Goal: Register for event/course

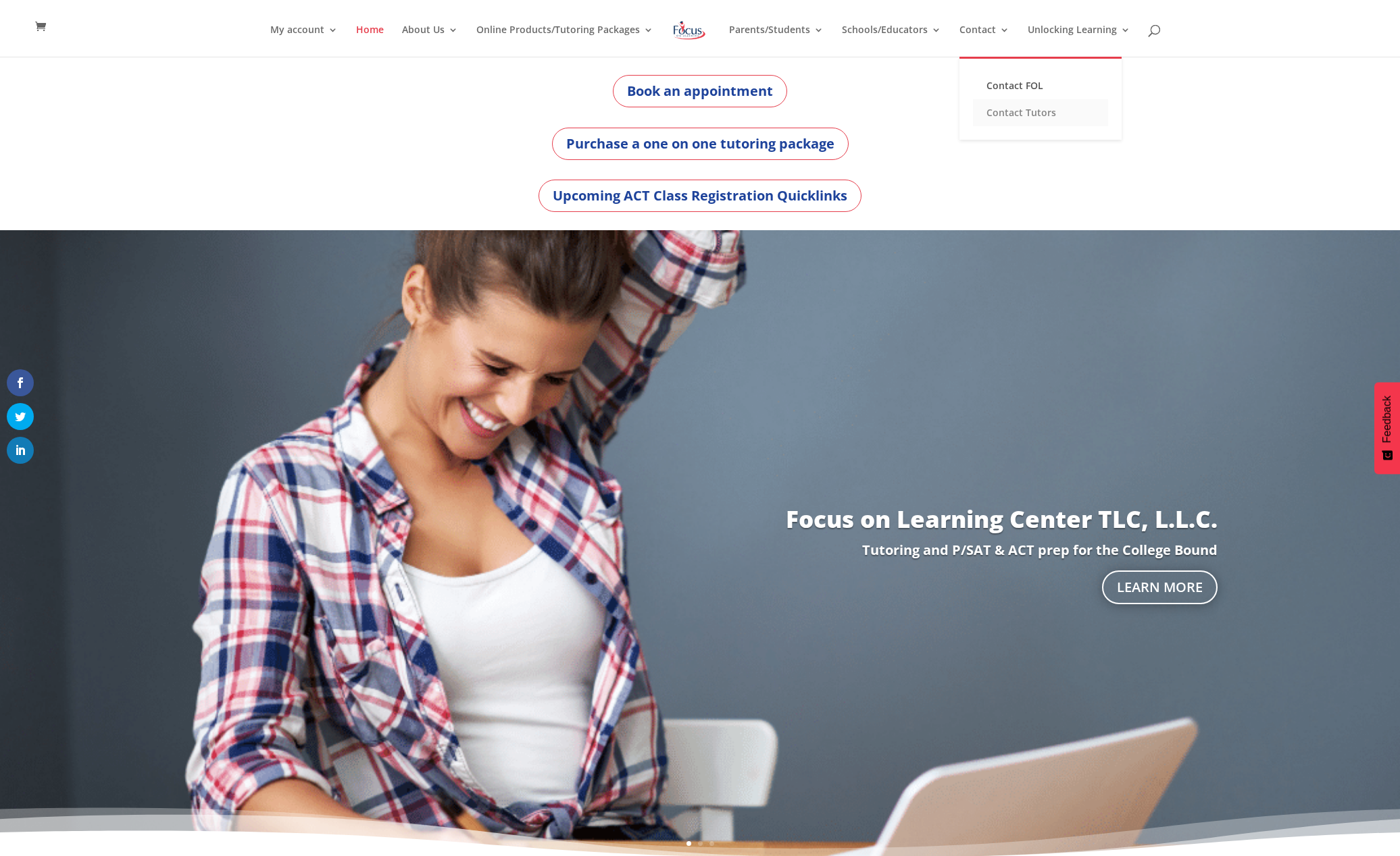
click at [1001, 113] on link "Contact Tutors" at bounding box center [1040, 112] width 135 height 27
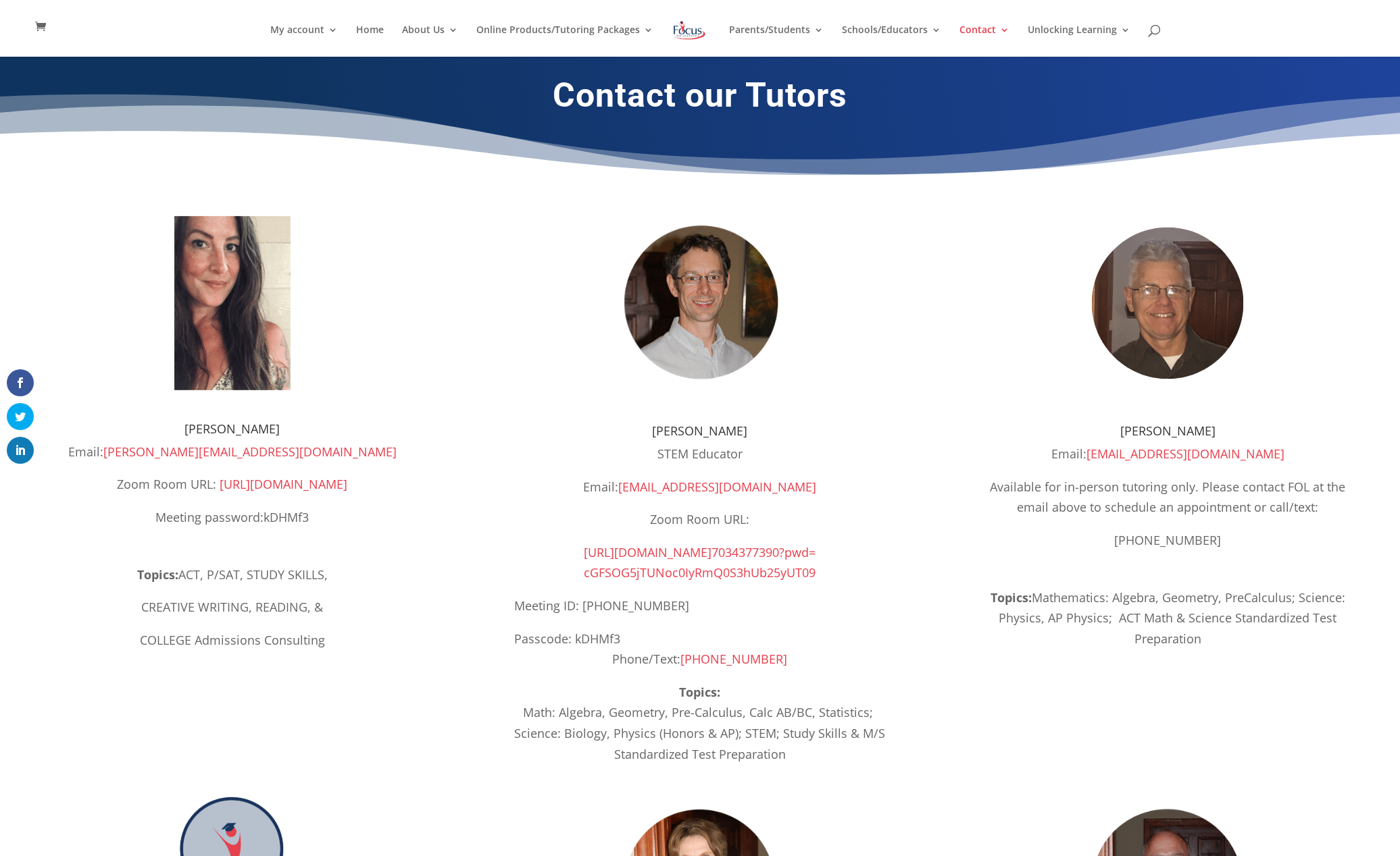
drag, startPoint x: 693, startPoint y: 619, endPoint x: 734, endPoint y: 605, distance: 43.3
click at [693, 618] on p "Meeting ID: 703 437 7390" at bounding box center [700, 612] width 372 height 33
drag, startPoint x: 785, startPoint y: 611, endPoint x: 743, endPoint y: 556, distance: 69.2
click at [775, 597] on p "Meeting ID: 703 437 7390" at bounding box center [700, 612] width 372 height 33
click at [739, 551] on span "7034377390?pwd=" at bounding box center [763, 552] width 104 height 16
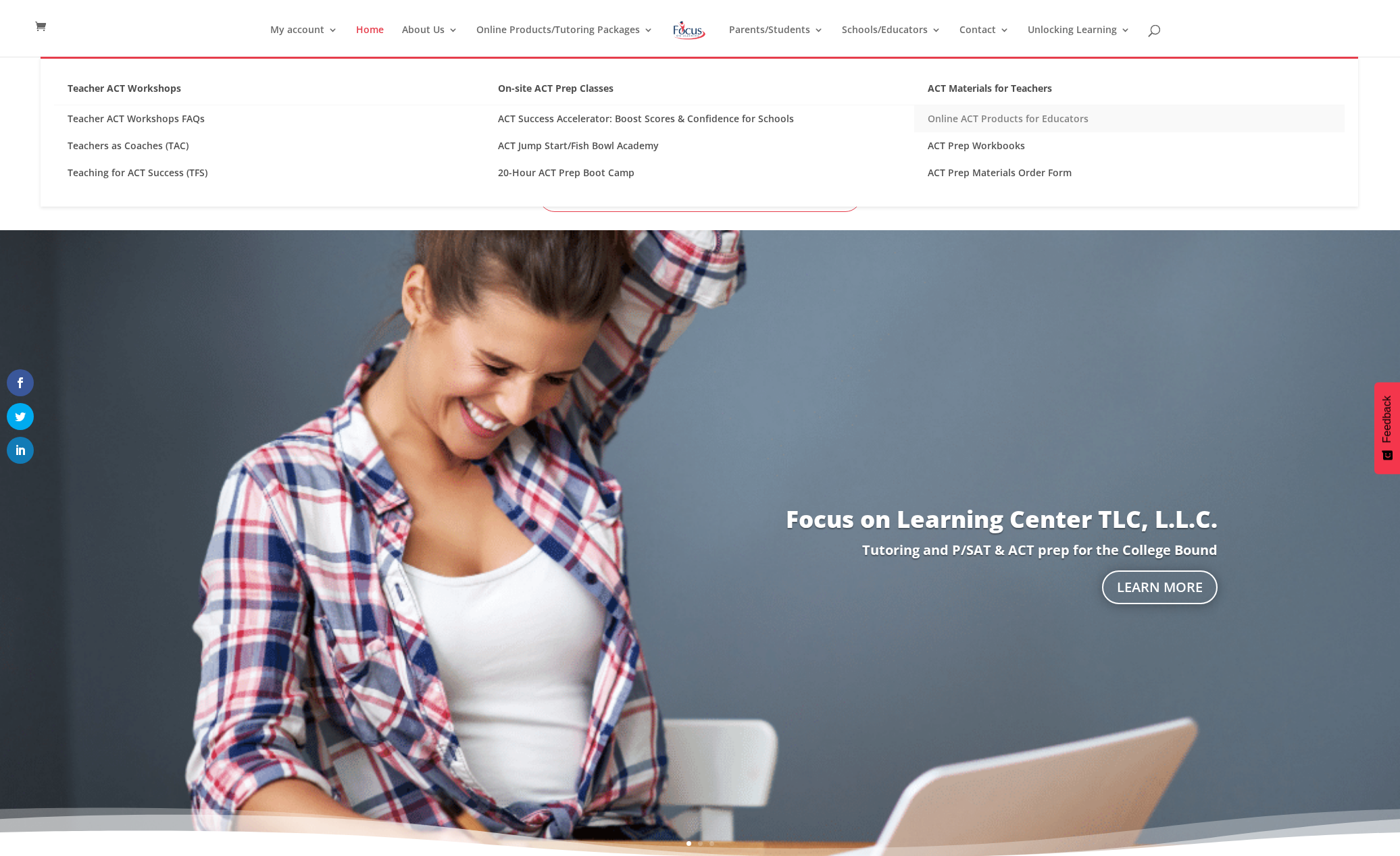
click at [953, 114] on link "Online ACT Products for Educators" at bounding box center [1129, 118] width 430 height 27
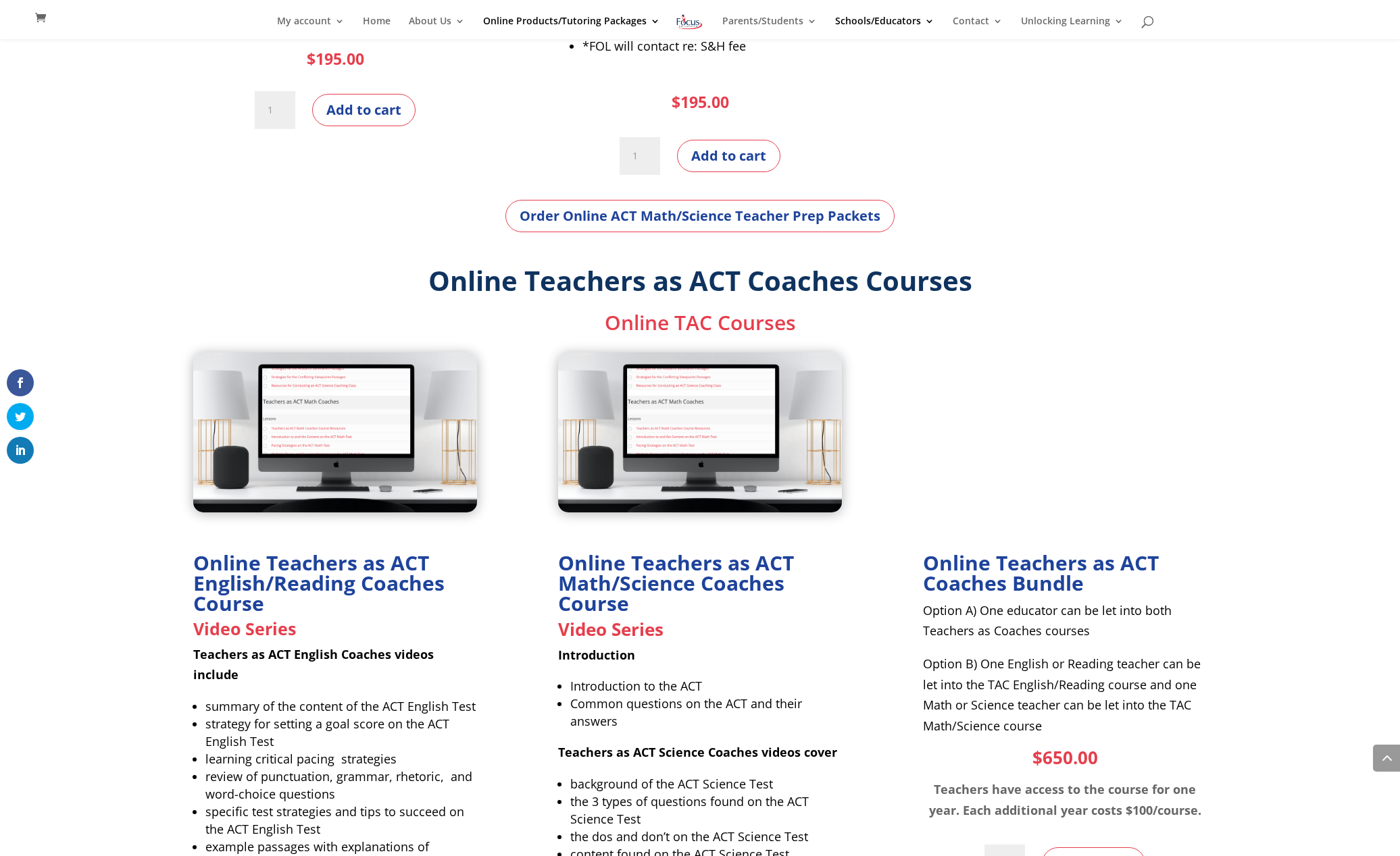
scroll to position [1513, 0]
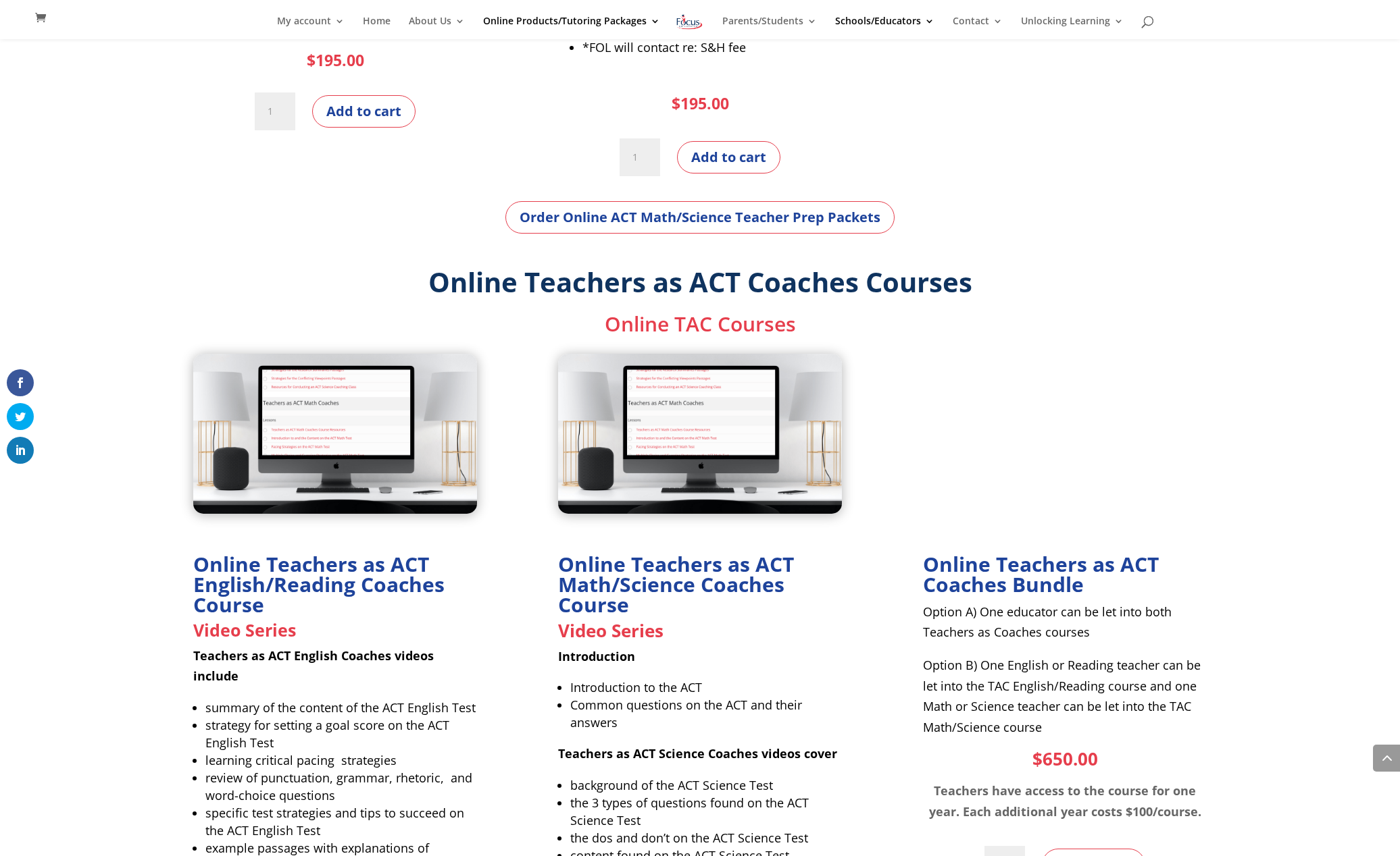
click at [741, 418] on img at bounding box center [700, 433] width 284 height 159
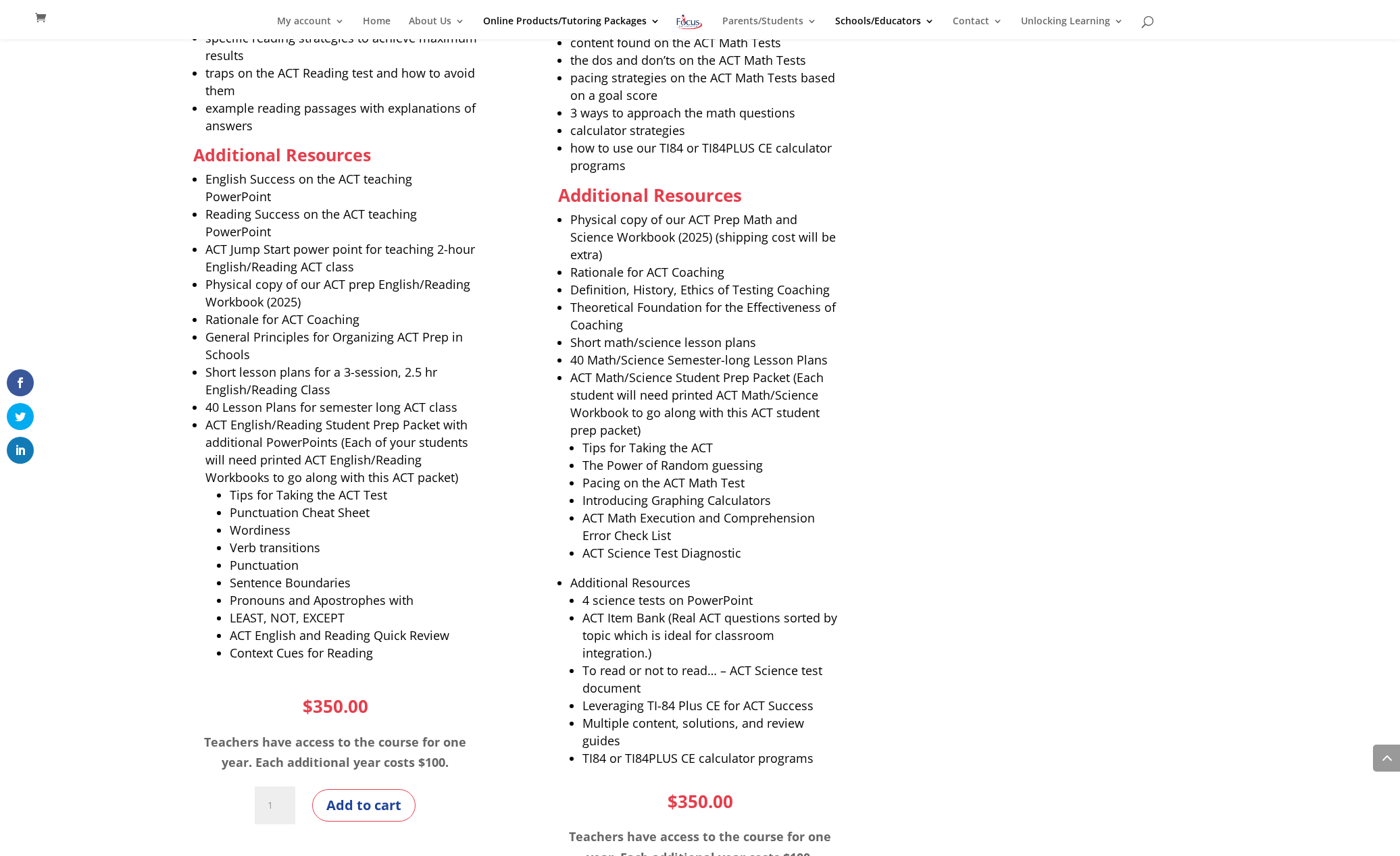
scroll to position [2485, 0]
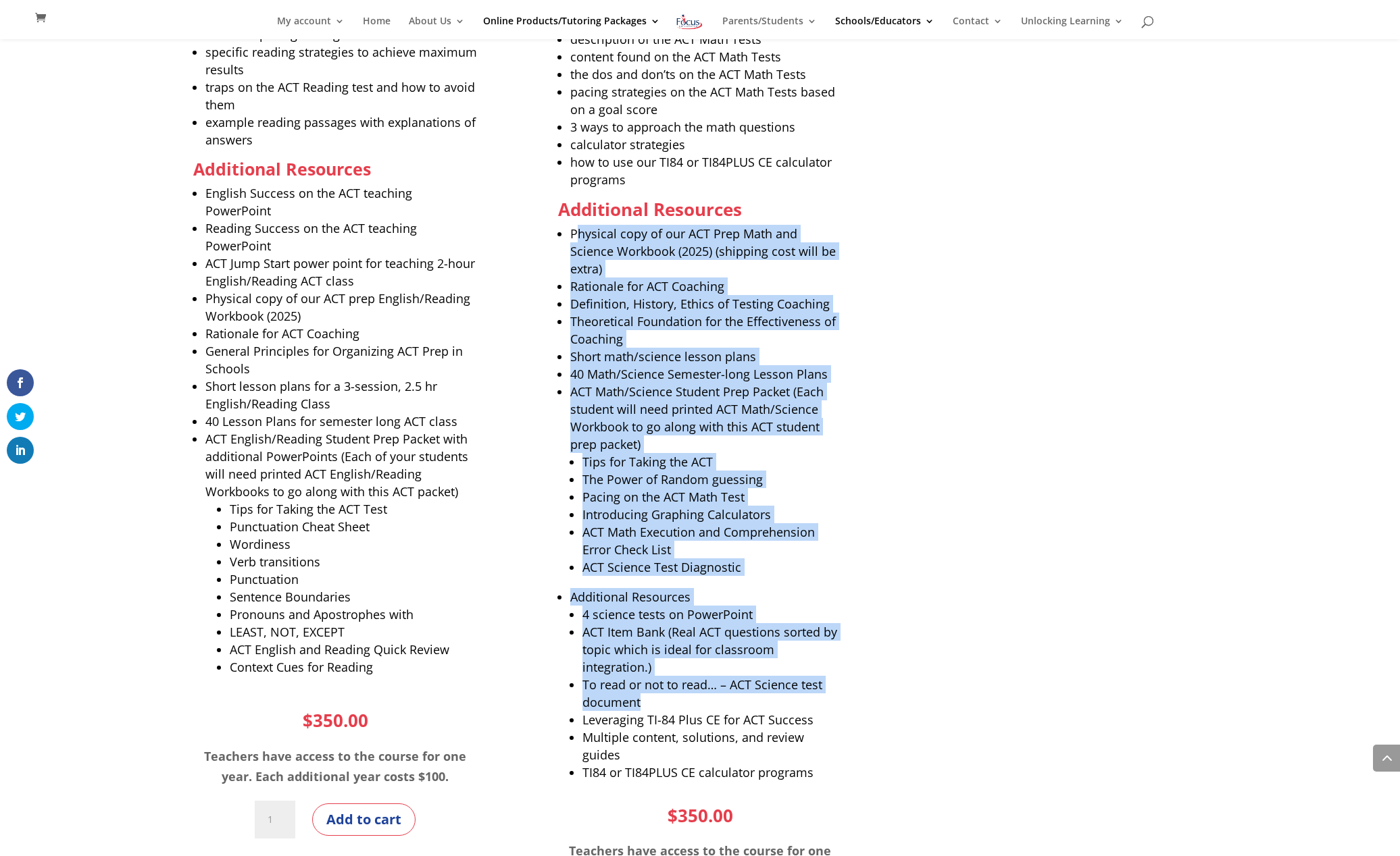
drag, startPoint x: 576, startPoint y: 225, endPoint x: 809, endPoint y: 686, distance: 516.5
click at [809, 686] on ul "Physical copy of our ACT Prep Math and Science Workbook (2025) (shipping cost w…" at bounding box center [700, 515] width 284 height 581
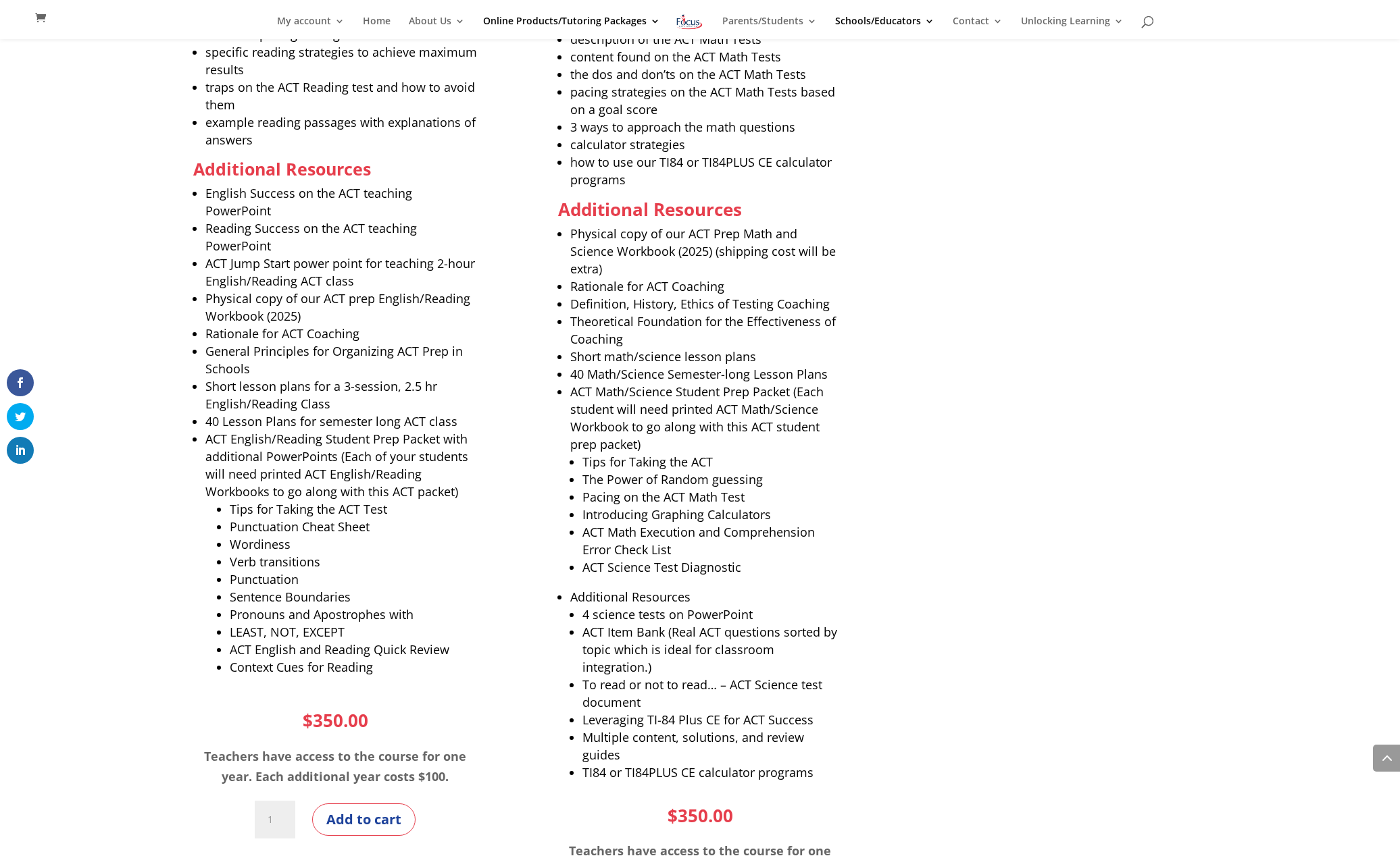
click at [810, 688] on li "To read or not to read… – ACT Science test document" at bounding box center [711, 693] width 259 height 35
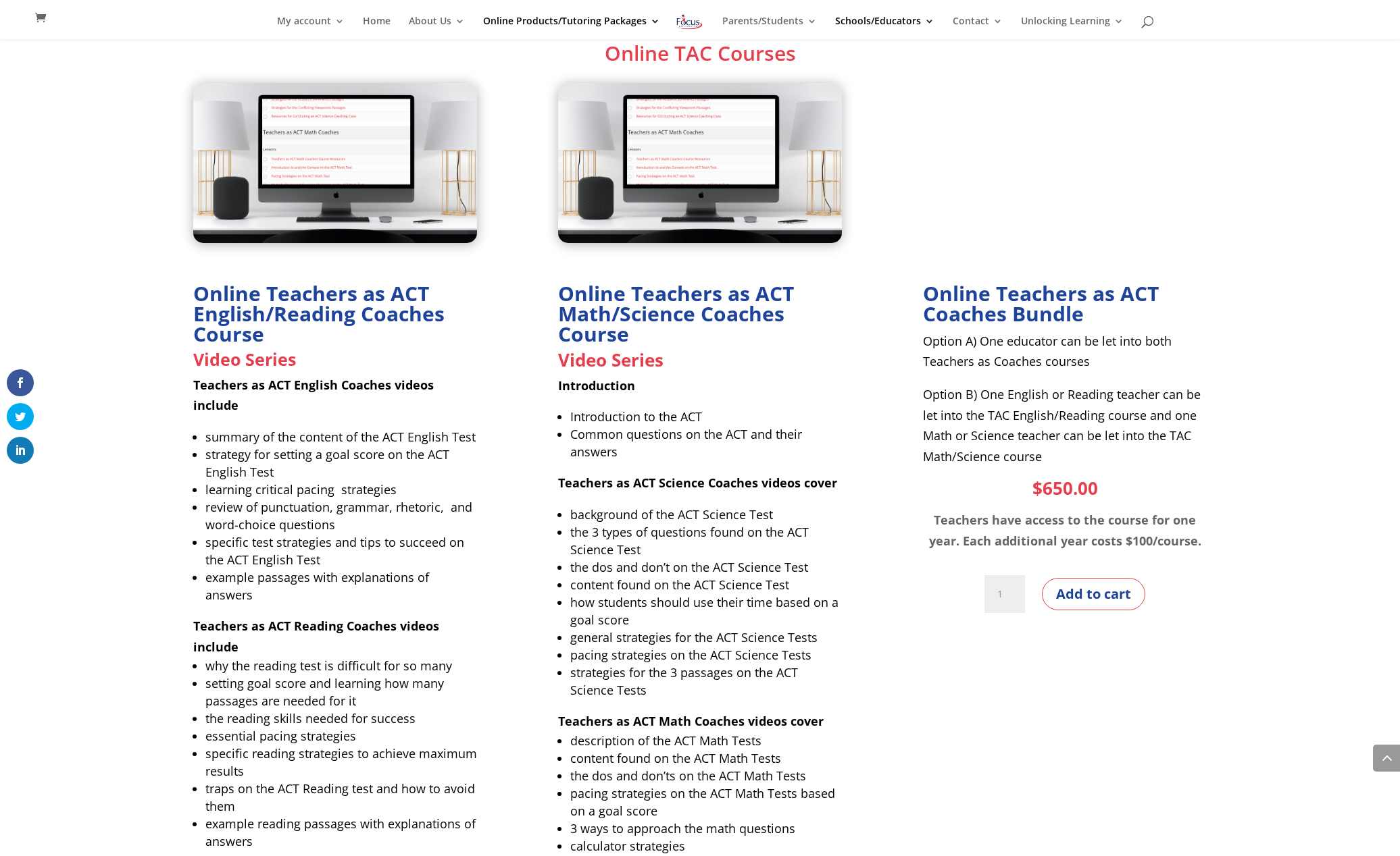
scroll to position [1783, 0]
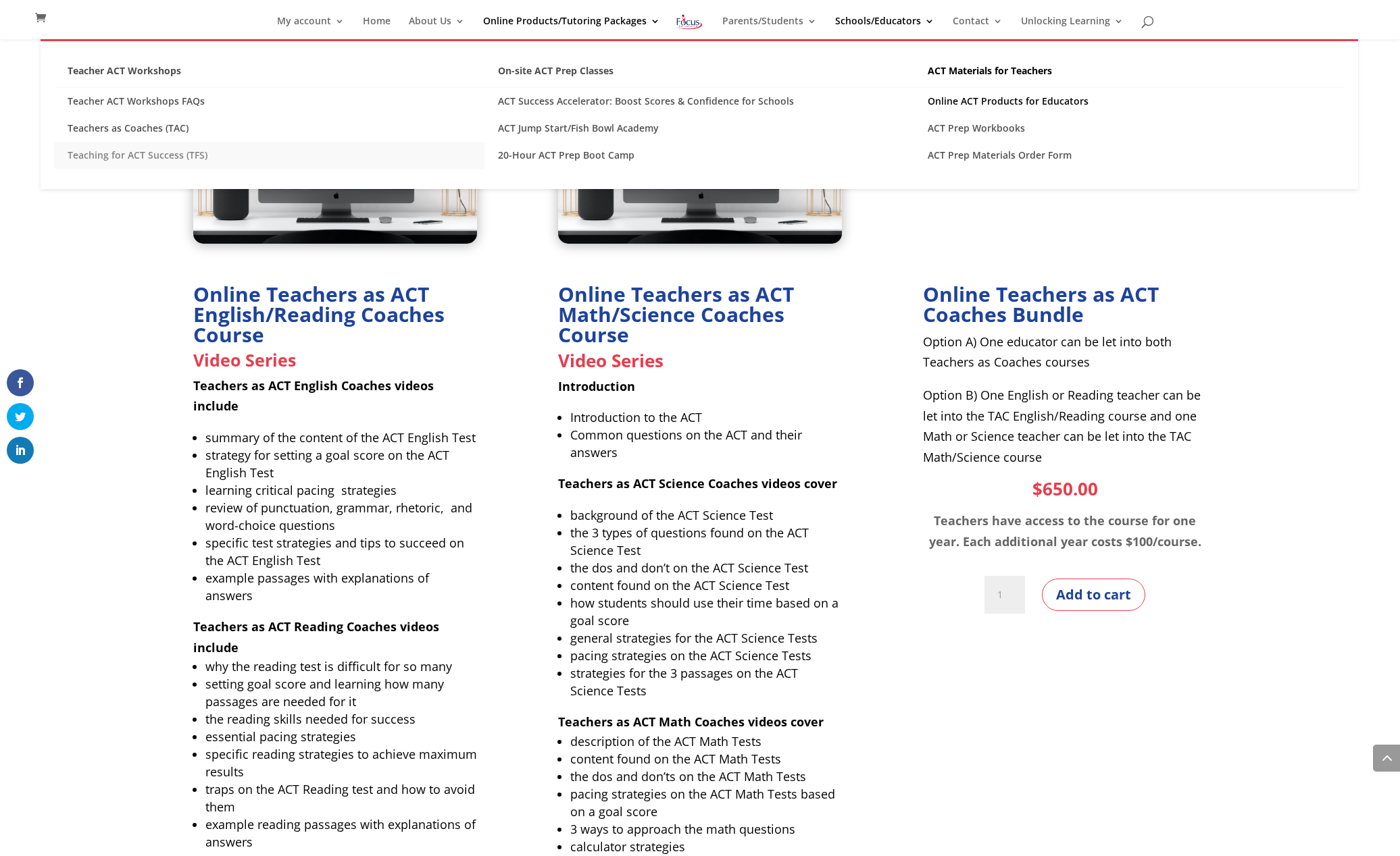
click at [145, 158] on link "Teaching for ACT Success (TFS)" at bounding box center [269, 155] width 430 height 27
click at [145, 159] on link "Teaching for ACT Success (TFS)" at bounding box center [269, 155] width 430 height 27
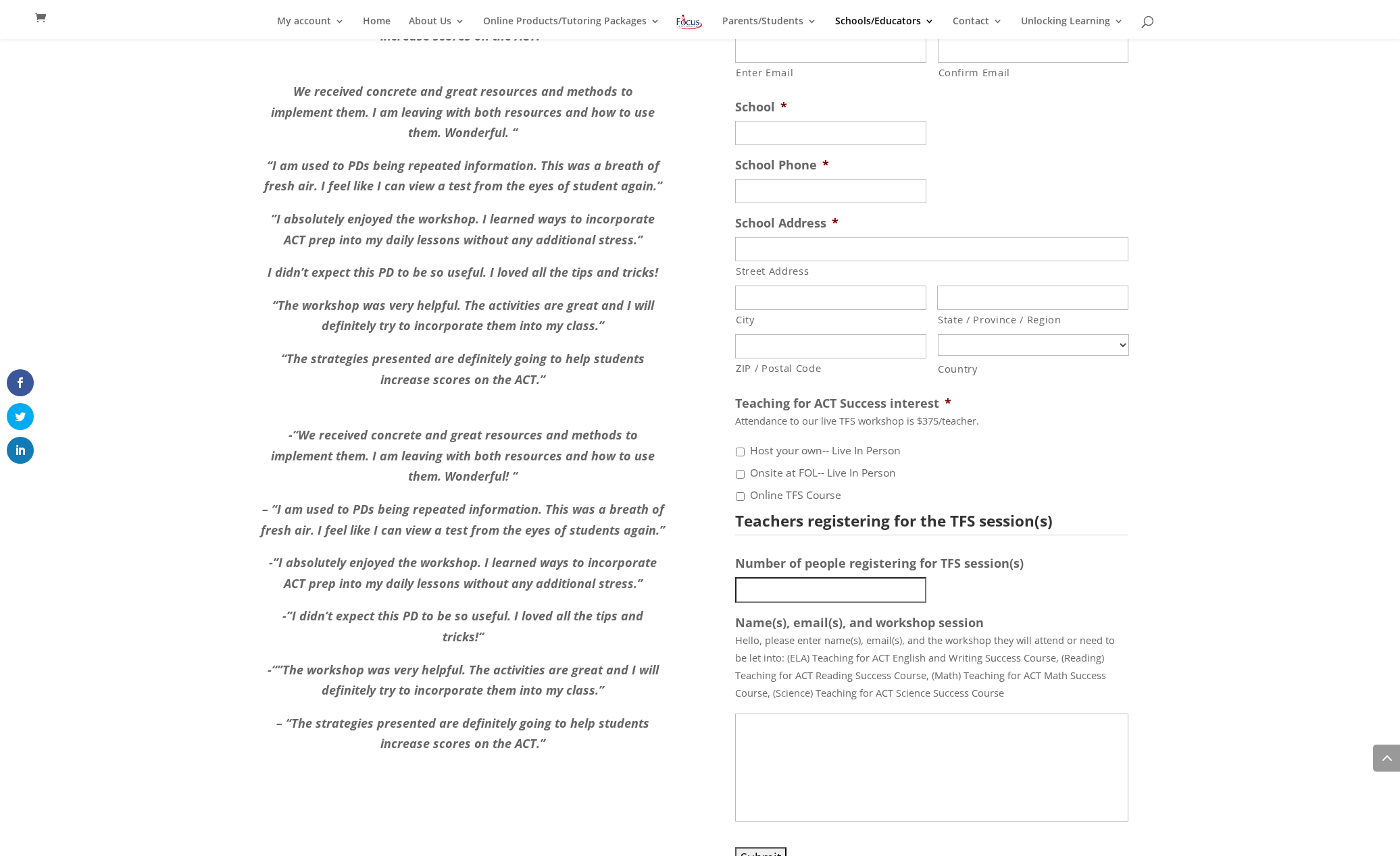
scroll to position [1394, 0]
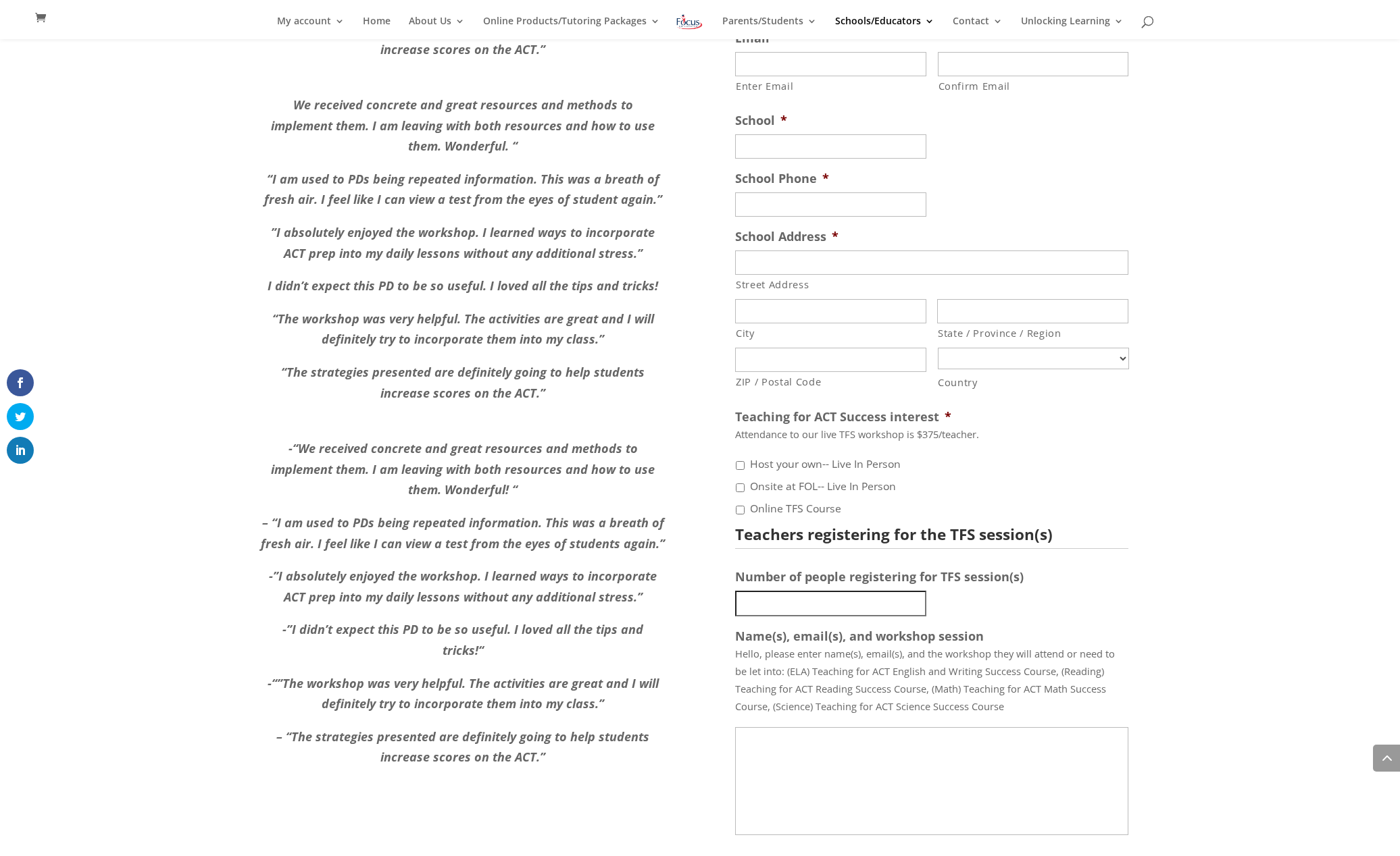
click at [812, 456] on label "Host your own-- Live In Person" at bounding box center [825, 464] width 151 height 16
click at [744, 461] on input "Host your own-- Live In Person" at bounding box center [740, 465] width 9 height 9
click at [812, 456] on label "Host your own-- Live In Person" at bounding box center [830, 464] width 160 height 16
click at [744, 461] on input "Host your own-- Live In Person" at bounding box center [740, 465] width 9 height 9
checkbox input "false"
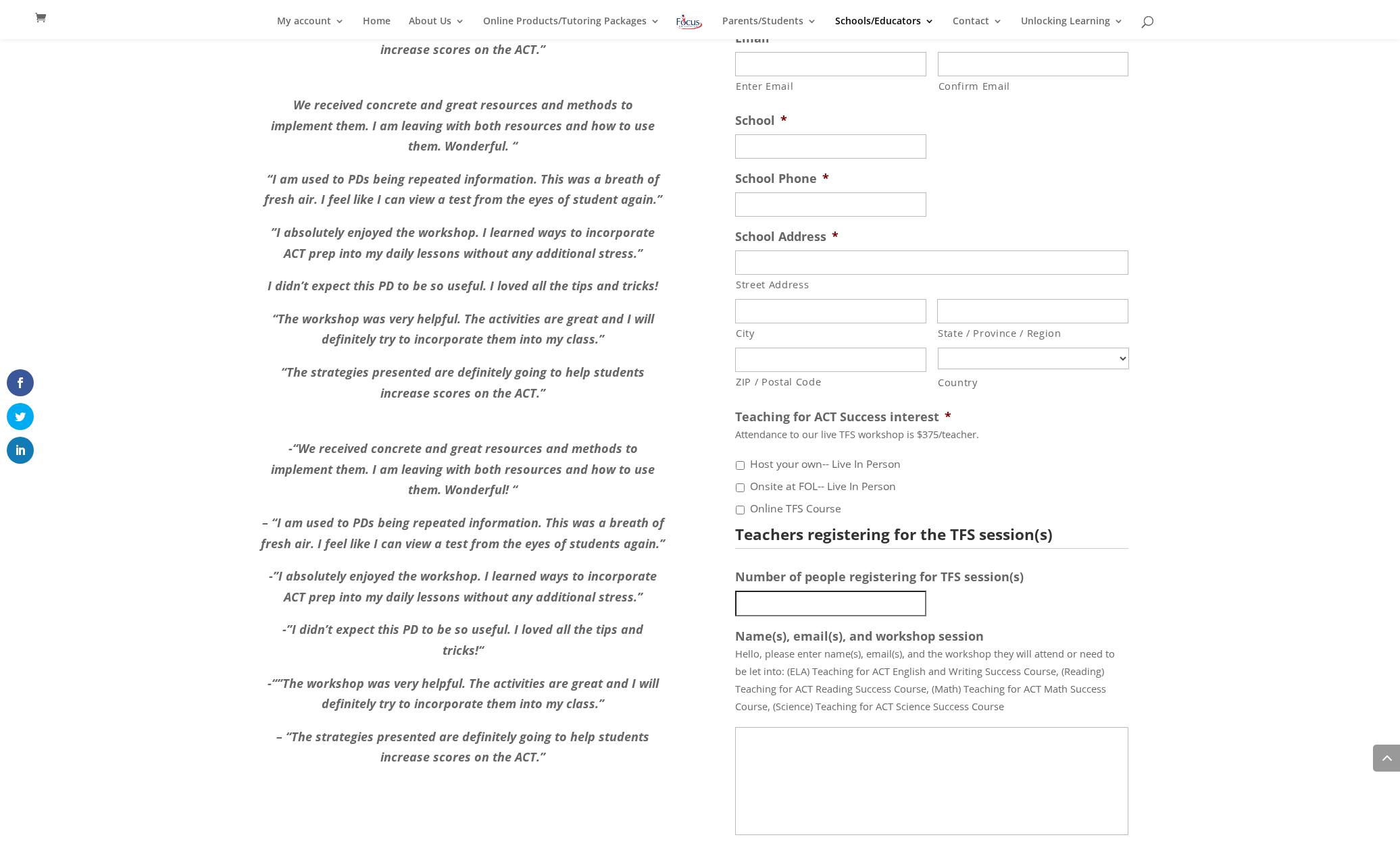
click at [812, 479] on label "Onsite at FOL-- Live In Person" at bounding box center [823, 487] width 146 height 16
click at [744, 484] on input "Onsite at FOL-- Live In Person" at bounding box center [740, 488] width 9 height 9
click at [812, 479] on label "Onsite at FOL-- Live In Person" at bounding box center [827, 487] width 156 height 16
click at [744, 484] on input "Onsite at FOL-- Live In Person" at bounding box center [740, 488] width 9 height 9
checkbox input "false"
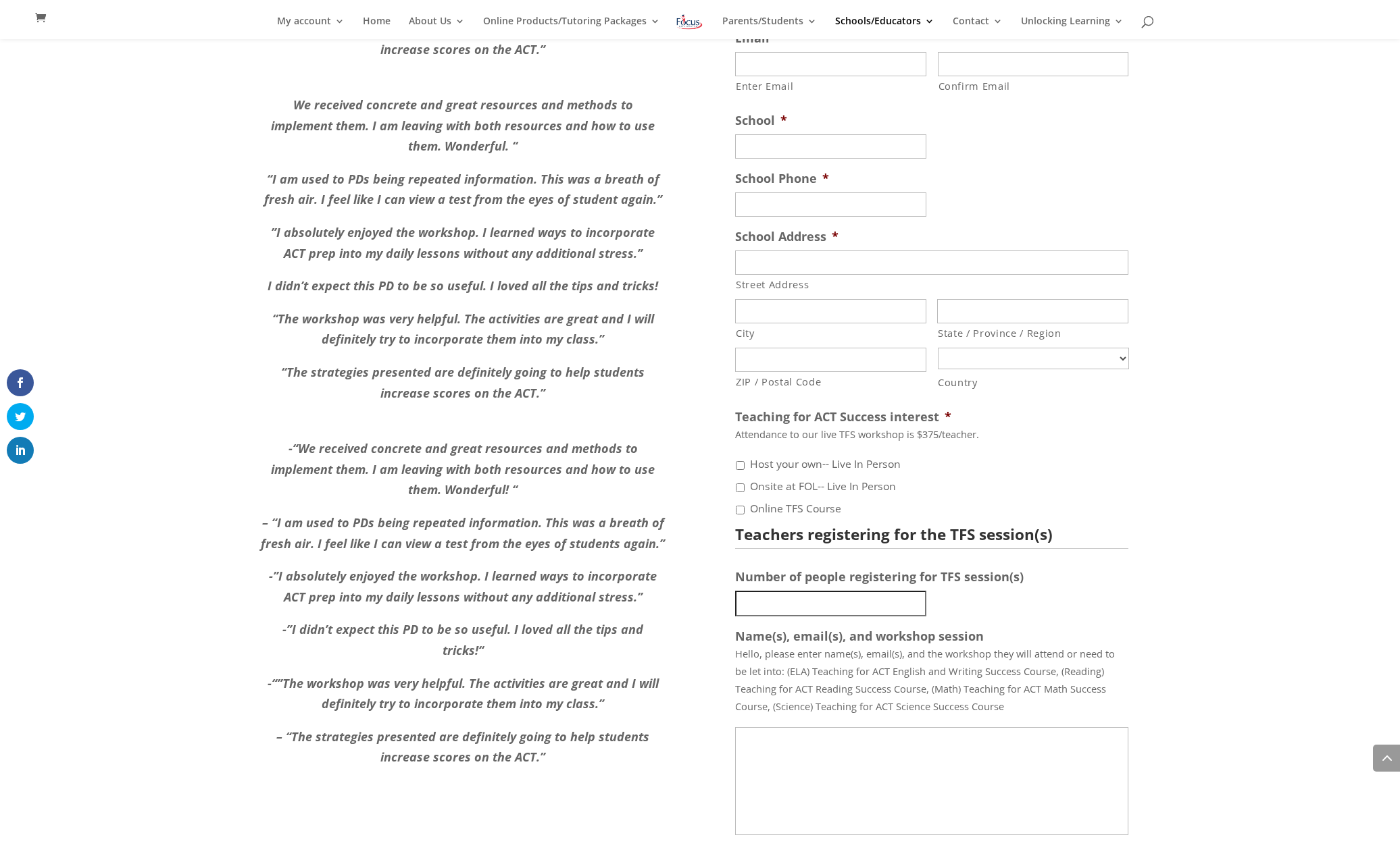
click at [811, 501] on label "Online TFS Course" at bounding box center [795, 509] width 91 height 16
click at [744, 506] on input "Online TFS Course" at bounding box center [740, 510] width 9 height 9
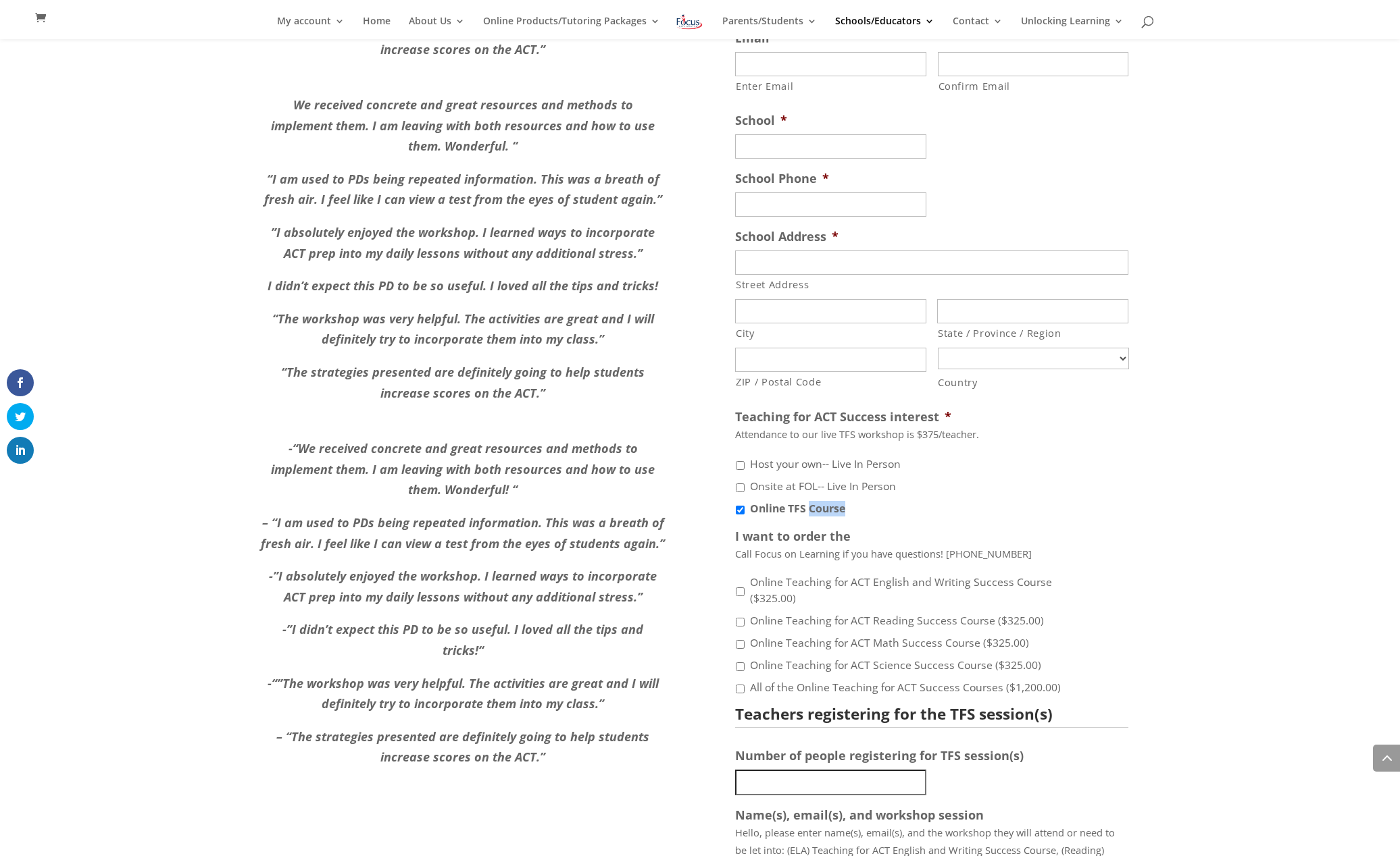
click at [811, 501] on label "Online TFS Course" at bounding box center [797, 509] width 96 height 16
click at [744, 506] on input "Online TFS Course" at bounding box center [740, 510] width 9 height 9
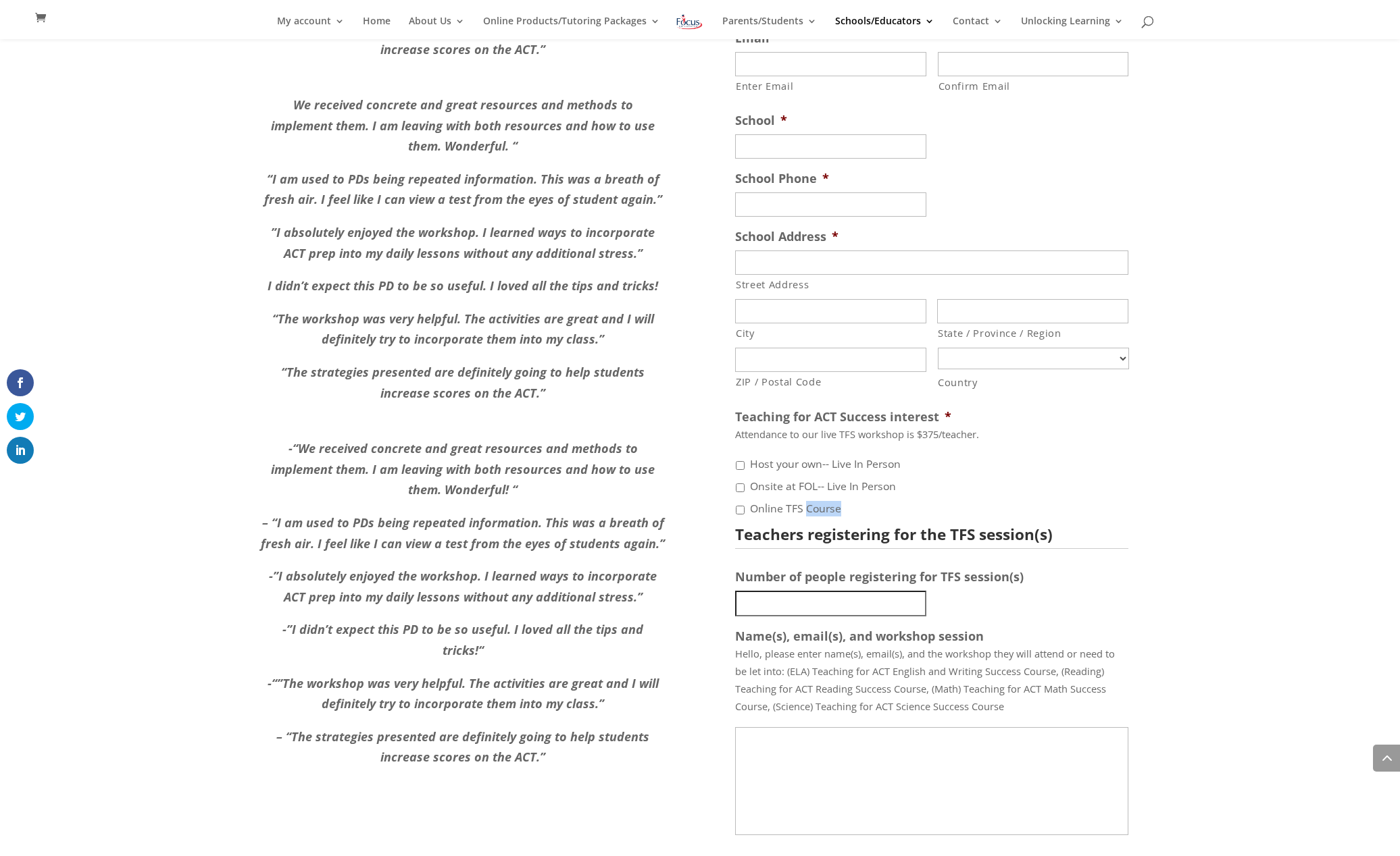
click at [811, 501] on label "Online TFS Course" at bounding box center [795, 509] width 91 height 16
click at [744, 506] on input "Online TFS Course" at bounding box center [740, 510] width 9 height 9
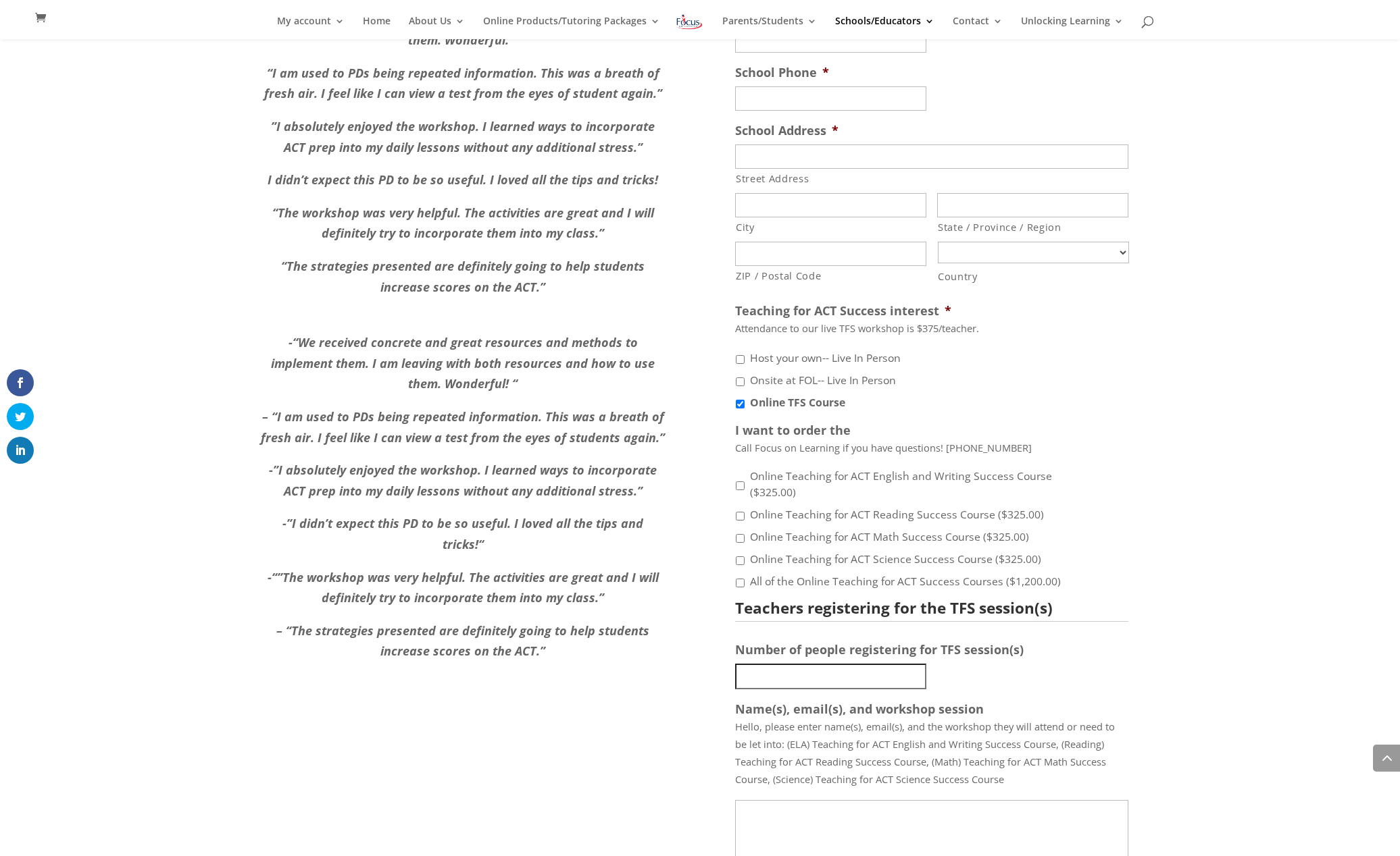
scroll to position [1502, 0]
click at [782, 393] on label "Online TFS Course" at bounding box center [797, 401] width 96 height 16
click at [744, 398] on input "Online TFS Course" at bounding box center [740, 402] width 9 height 9
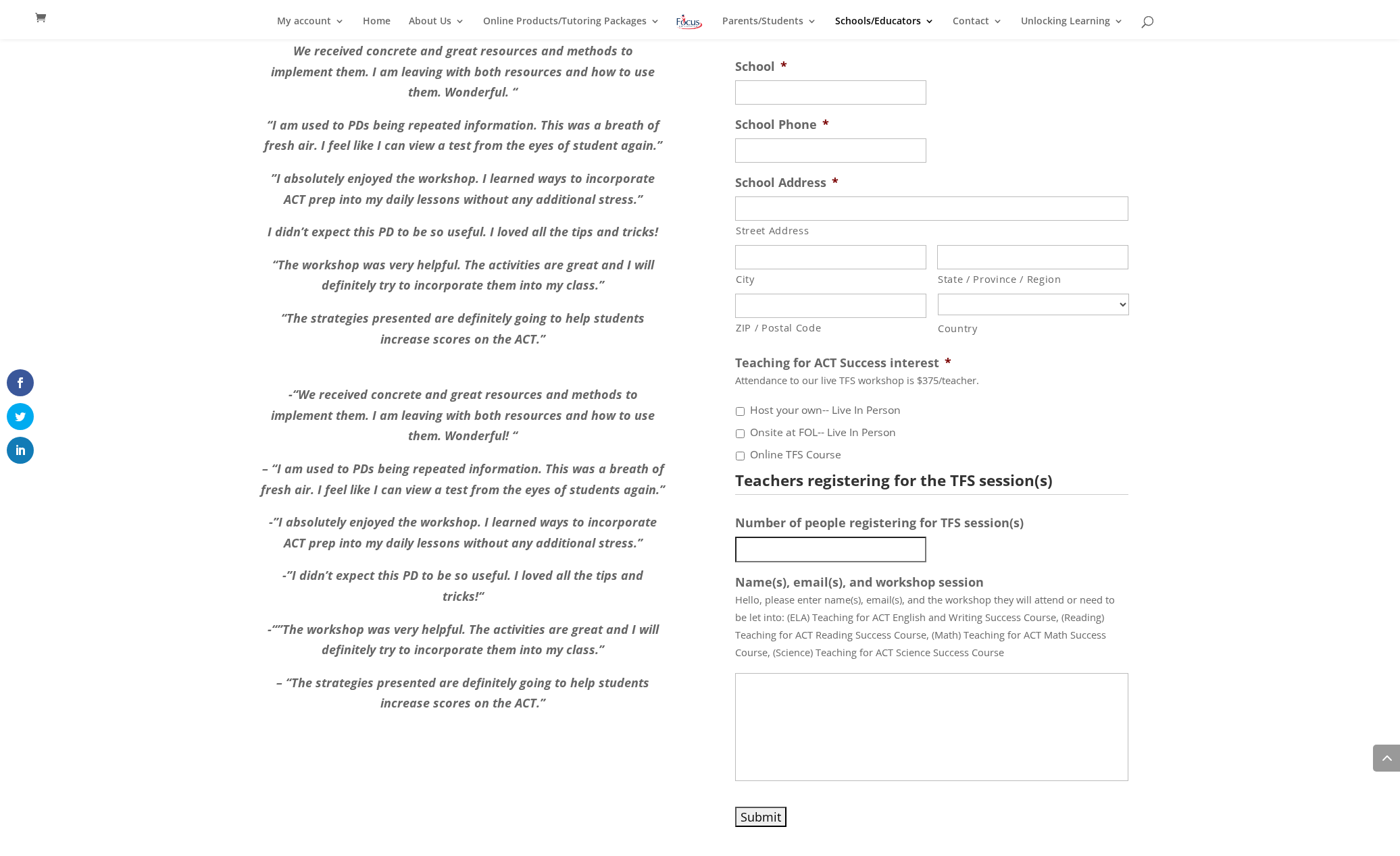
click at [782, 447] on label "Online TFS Course" at bounding box center [795, 455] width 91 height 16
click at [744, 452] on input "Online TFS Course" at bounding box center [740, 456] width 9 height 9
checkbox input "true"
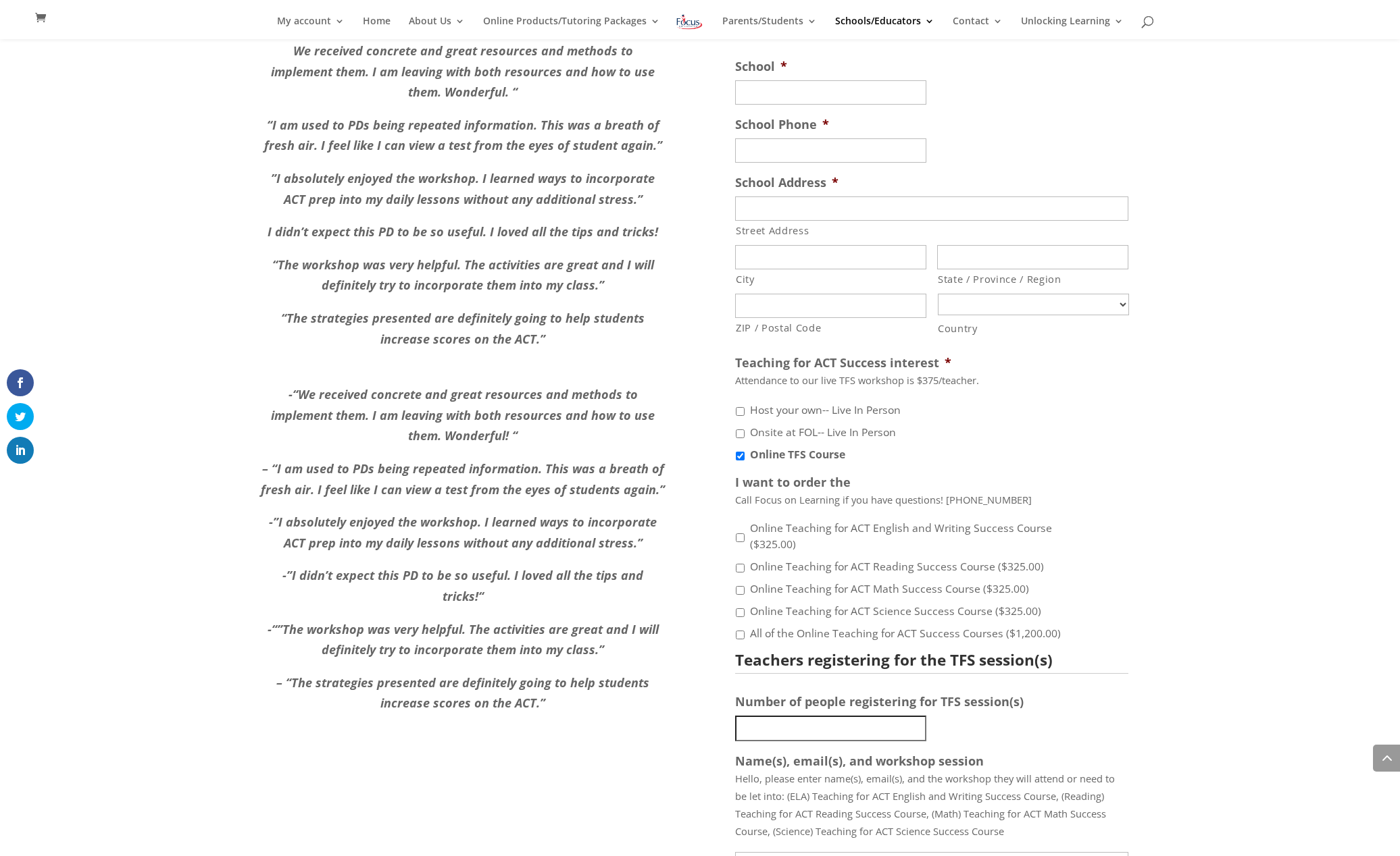
click at [782, 425] on label "Onsite at FOL-- Live In Person" at bounding box center [823, 433] width 146 height 16
click at [744, 429] on input "Onsite at FOL-- Live In Person" at bounding box center [740, 433] width 9 height 9
click at [782, 425] on label "Onsite at FOL-- Live In Person" at bounding box center [827, 433] width 156 height 16
click at [744, 429] on input "Onsite at FOL-- Live In Person" at bounding box center [740, 433] width 9 height 9
checkbox input "false"
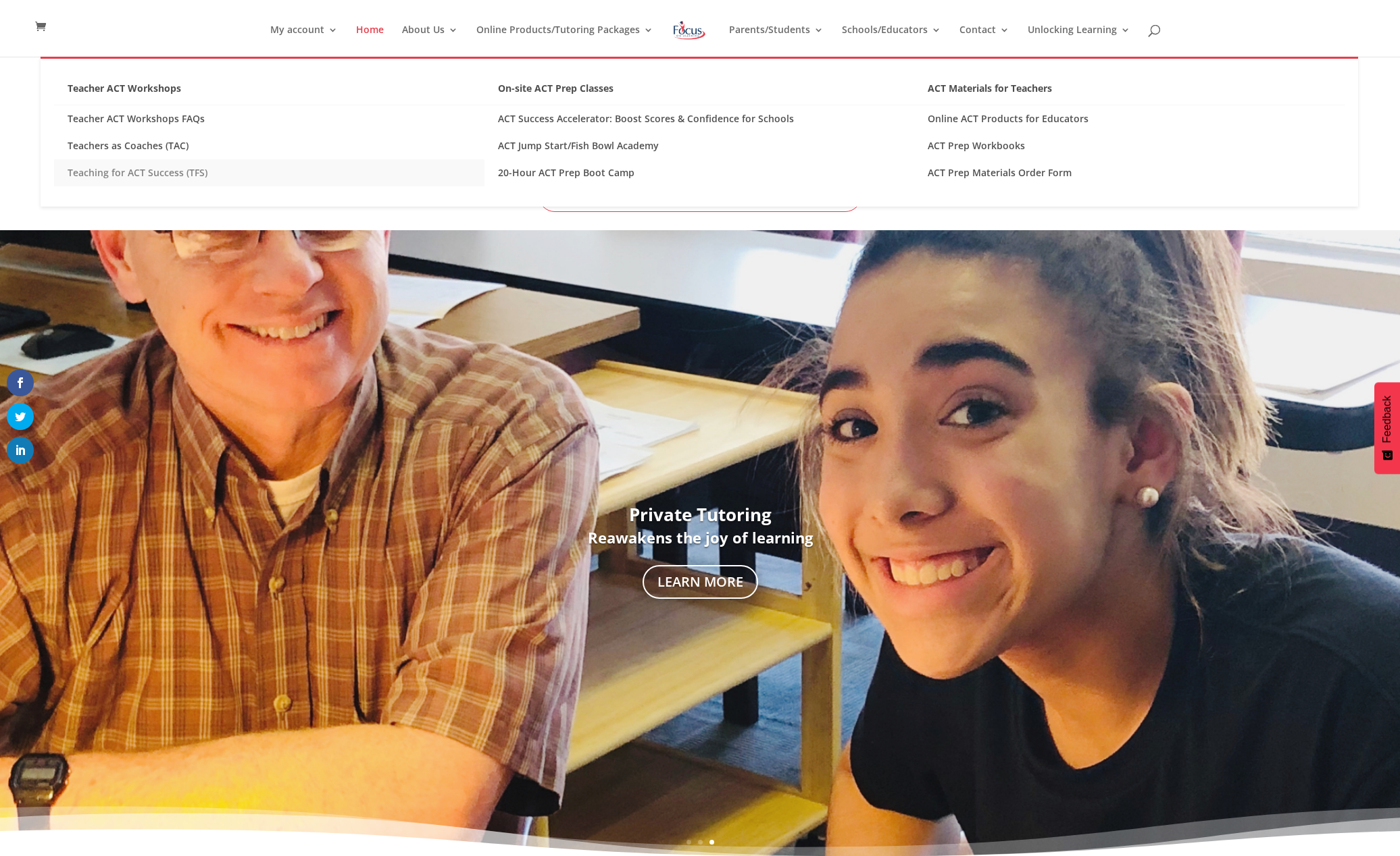
click at [122, 170] on link "Teaching for ACT Success (TFS)" at bounding box center [269, 172] width 430 height 27
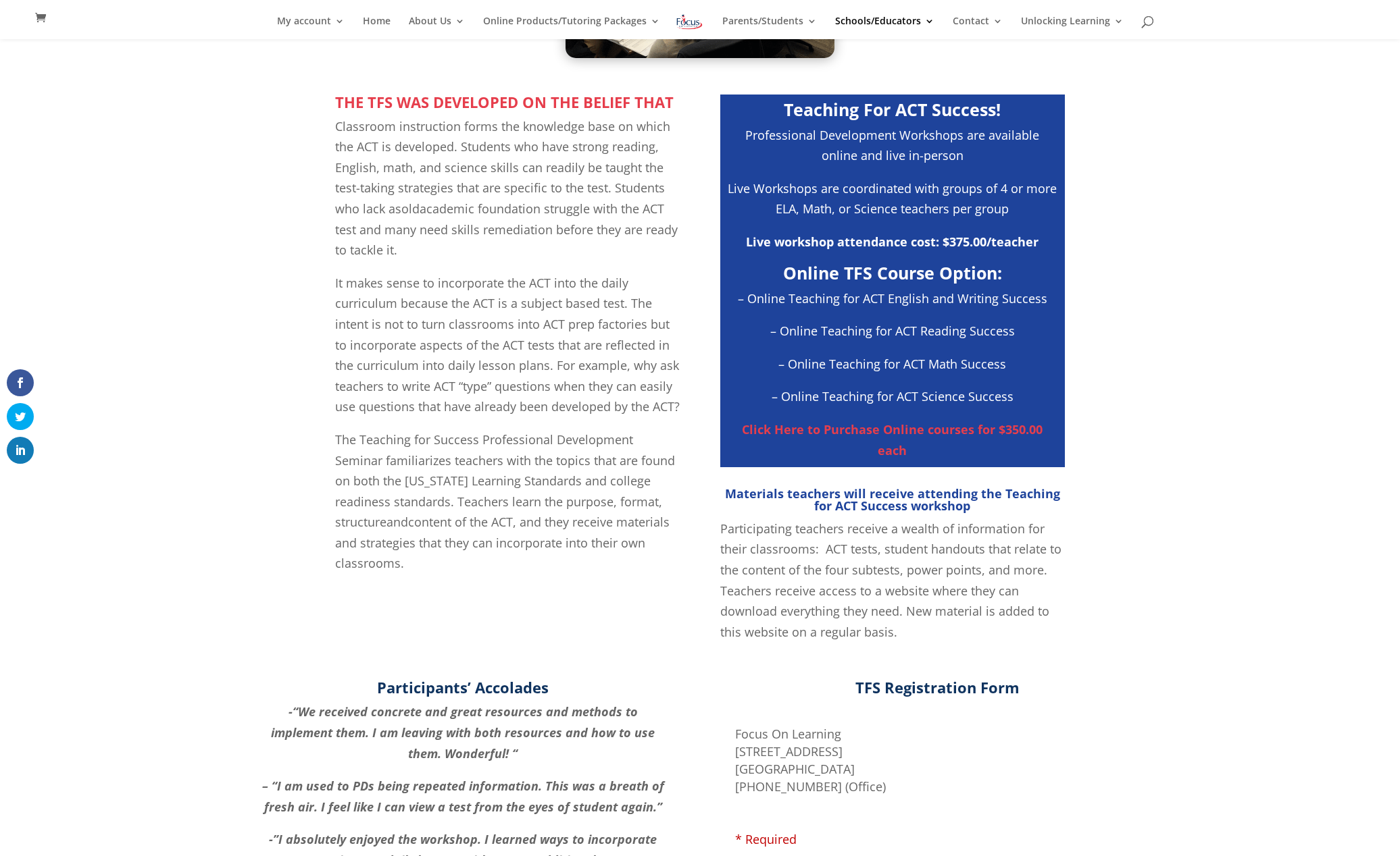
scroll to position [421, 0]
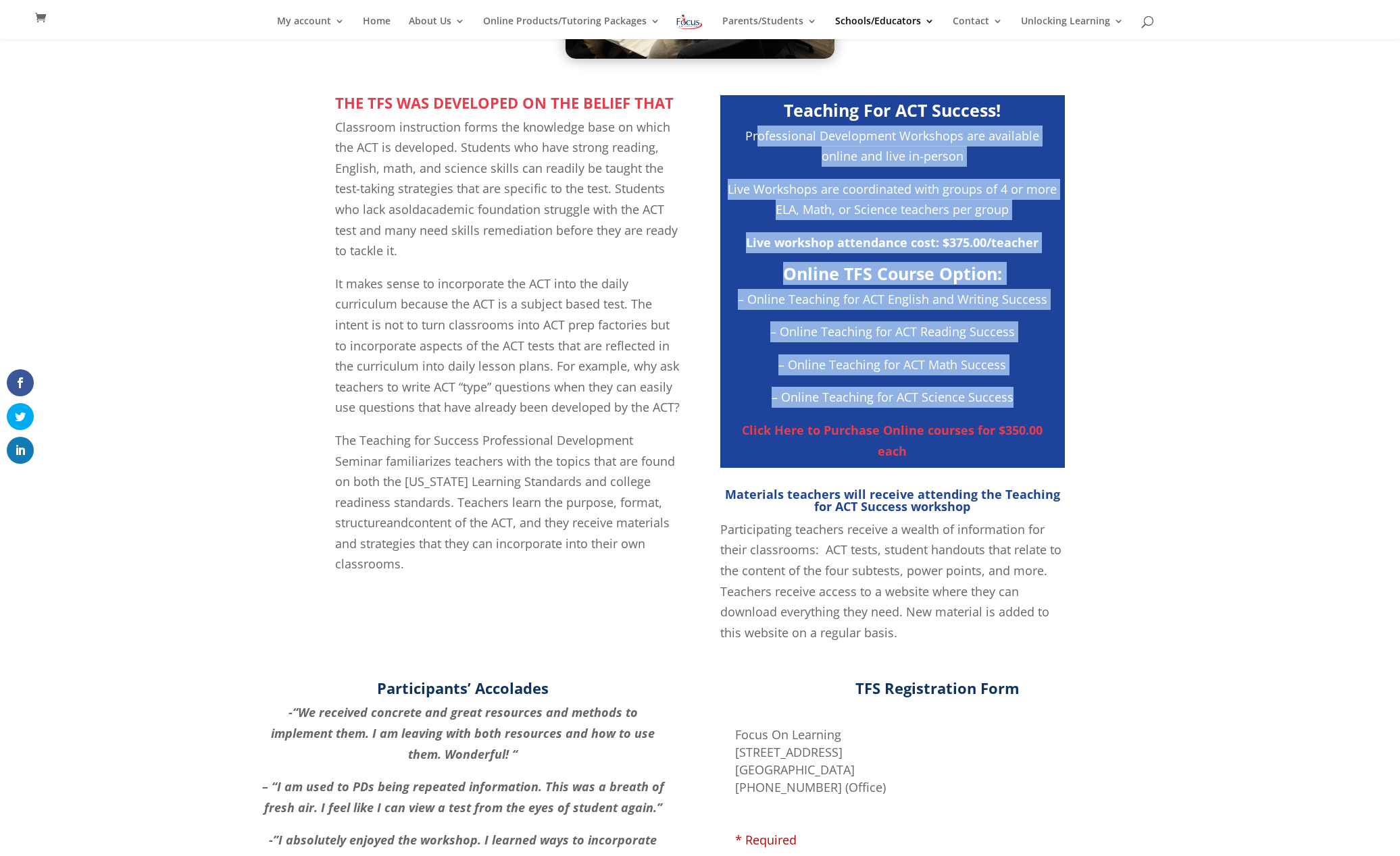
drag, startPoint x: 739, startPoint y: 133, endPoint x: 1104, endPoint y: 394, distance: 448.7
click at [1104, 394] on div "THE TFS WAS DEVELOPED ON THE BELIEF THAT Classroom instruction forms the knowle…" at bounding box center [700, 360] width 1400 height 567
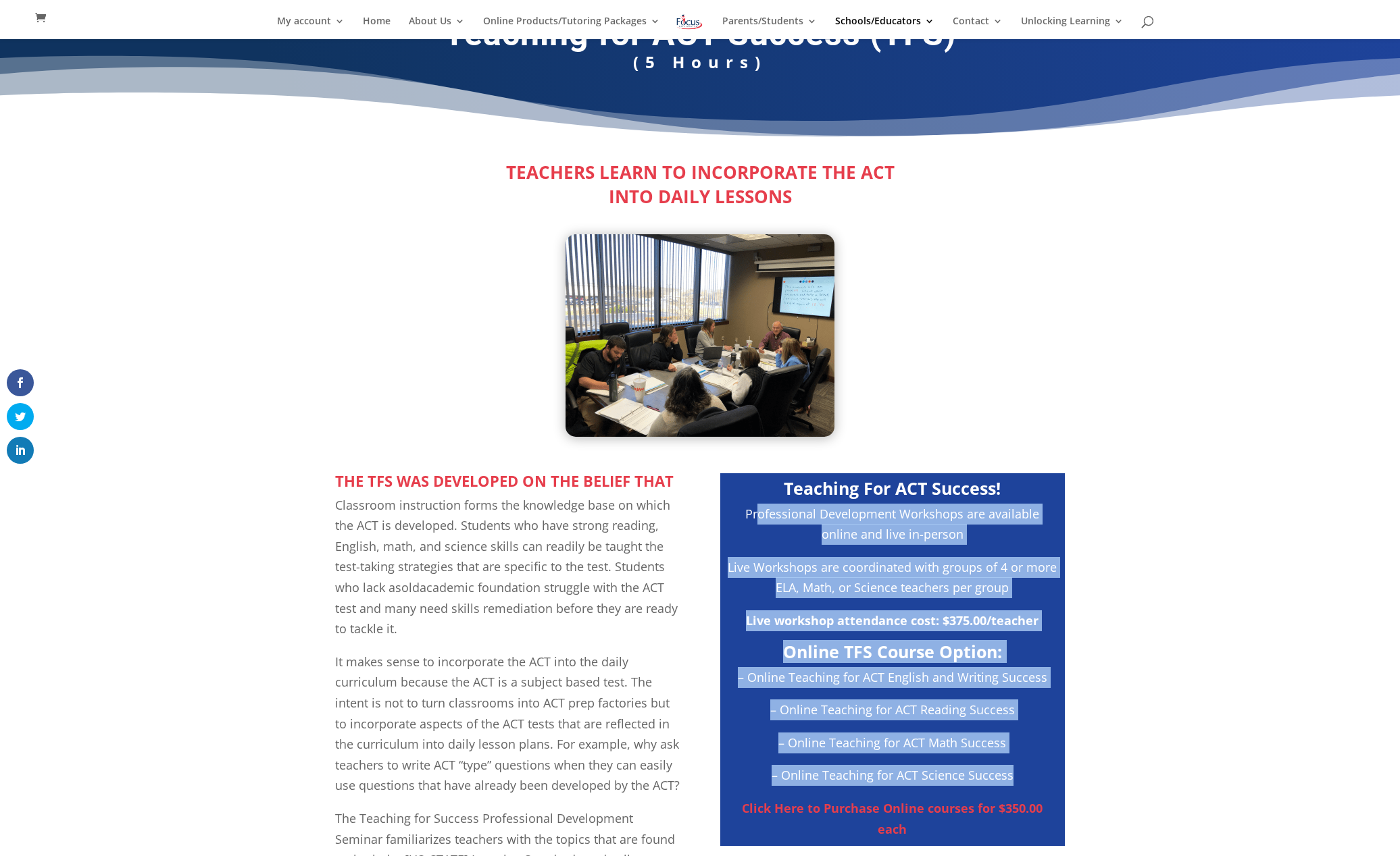
scroll to position [0, 0]
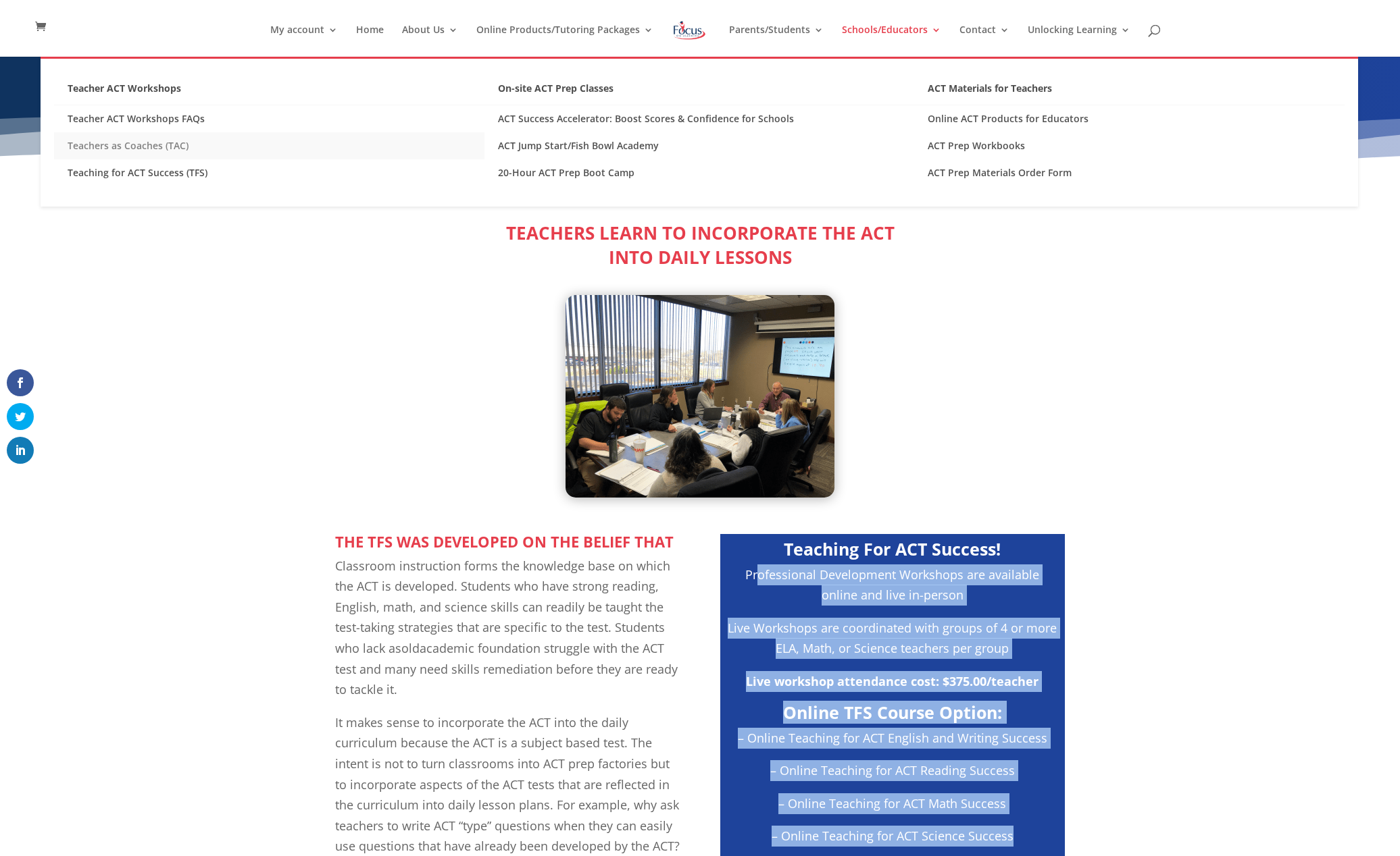
click at [164, 149] on link "Teachers as Coaches (TAC)" at bounding box center [269, 146] width 430 height 27
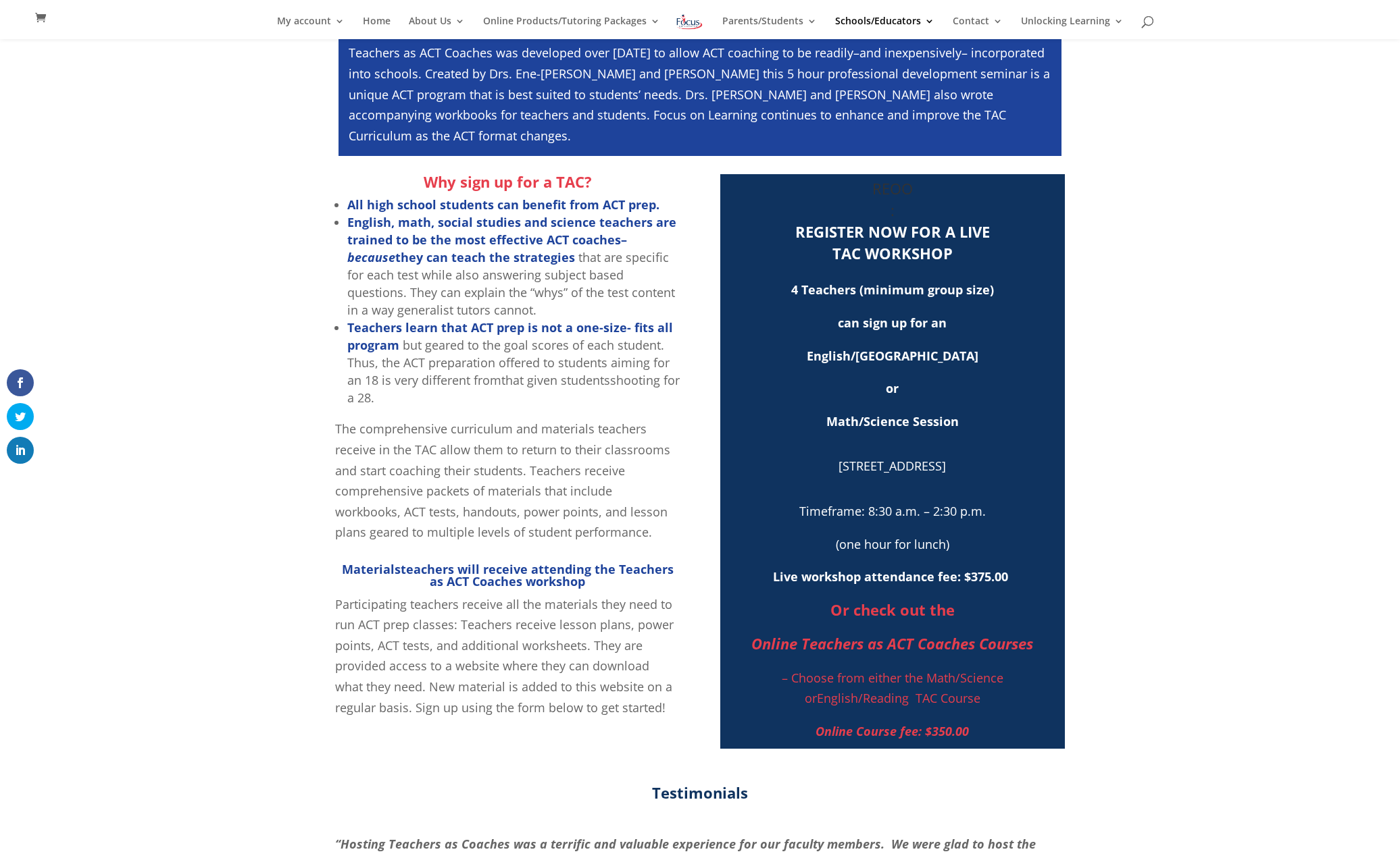
scroll to position [324, 0]
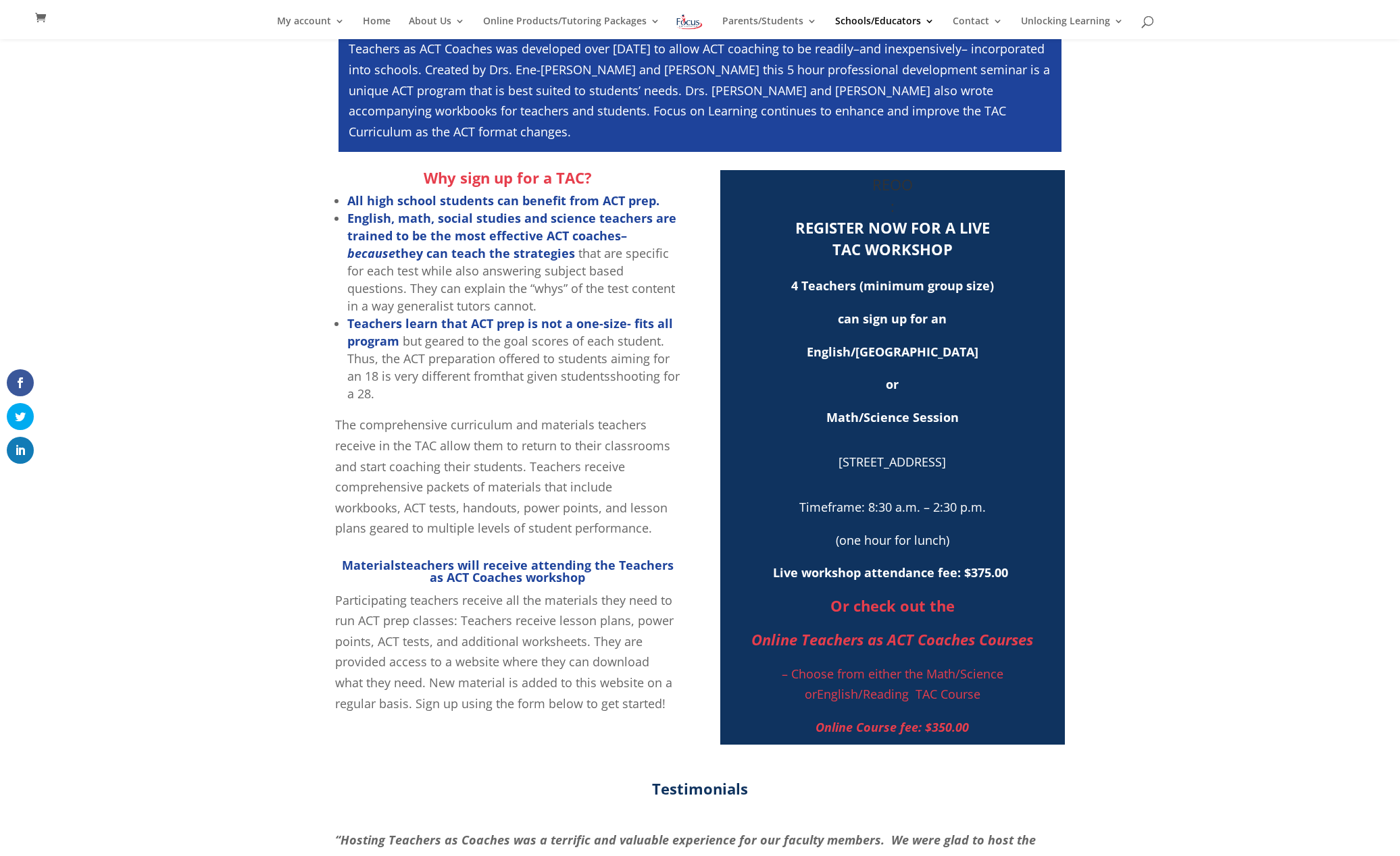
drag, startPoint x: 810, startPoint y: 234, endPoint x: 940, endPoint y: 525, distance: 318.7
click at [940, 525] on div "REOO : REGISTER NOW FOR A LIVE TAC WORKSHOP 4 Teachers (minimum group size) can…" at bounding box center [893, 458] width 331 height 561
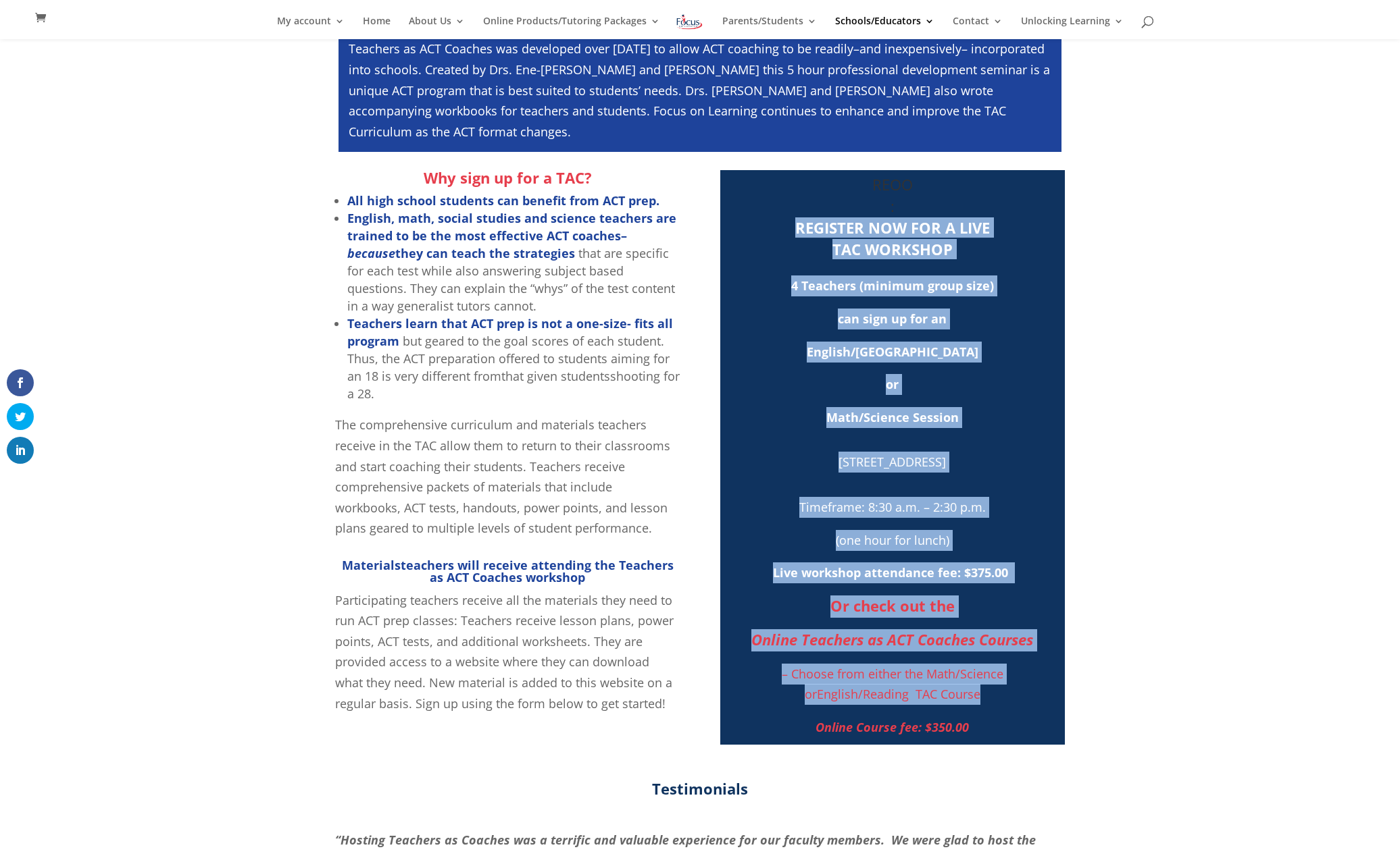
drag, startPoint x: 779, startPoint y: 216, endPoint x: 925, endPoint y: 411, distance: 243.6
click at [999, 708] on div "REOO : REGISTER NOW FOR A LIVE TAC WORKSHOP 4 Teachers (minimum group size) can…" at bounding box center [893, 458] width 331 height 561
click at [897, 390] on span "or" at bounding box center [892, 384] width 13 height 16
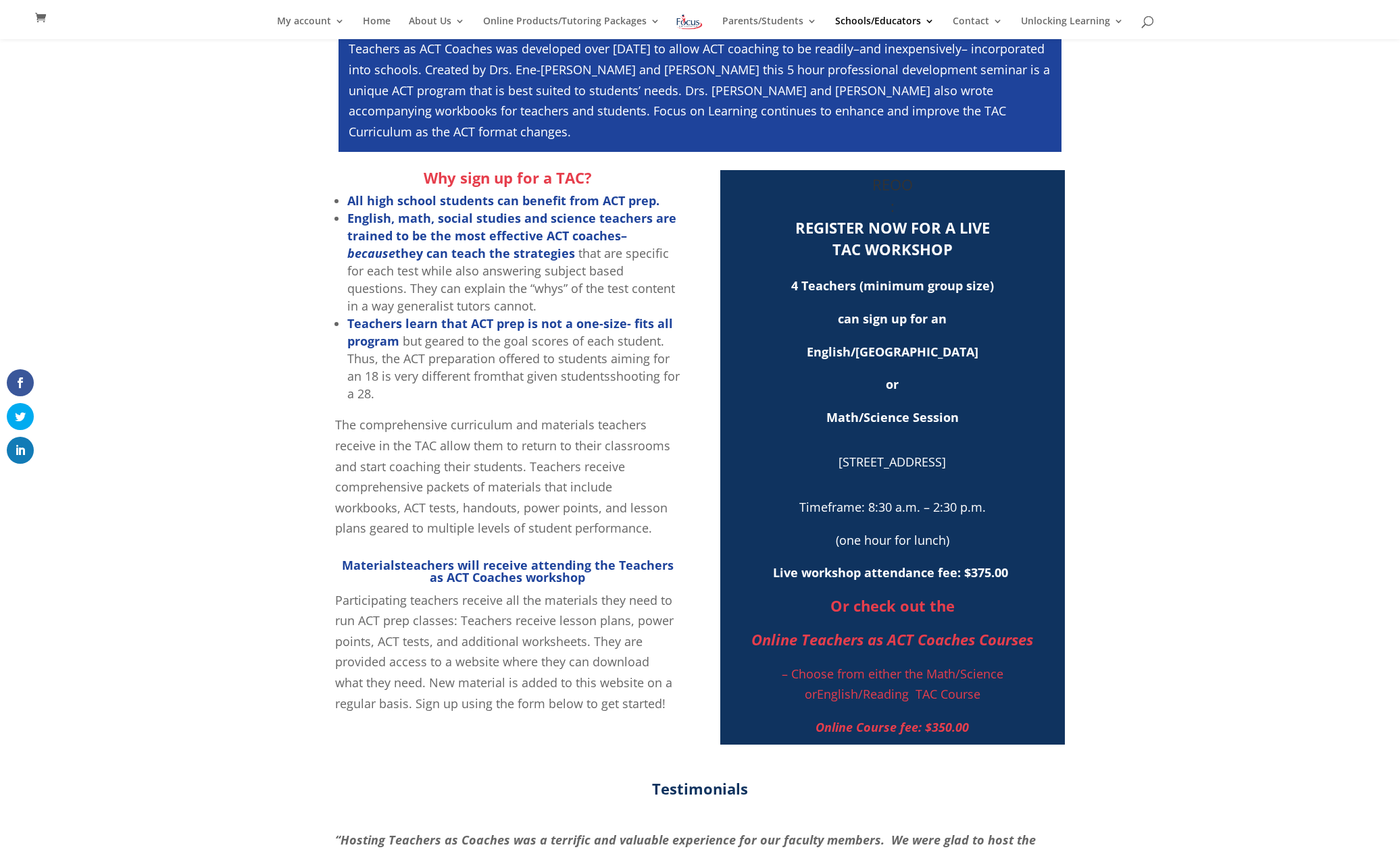
click at [851, 470] on span "3610 Buttonwood Dr., Columbia, MO" at bounding box center [892, 462] width 107 height 16
drag, startPoint x: 777, startPoint y: 229, endPoint x: 1049, endPoint y: 404, distance: 323.4
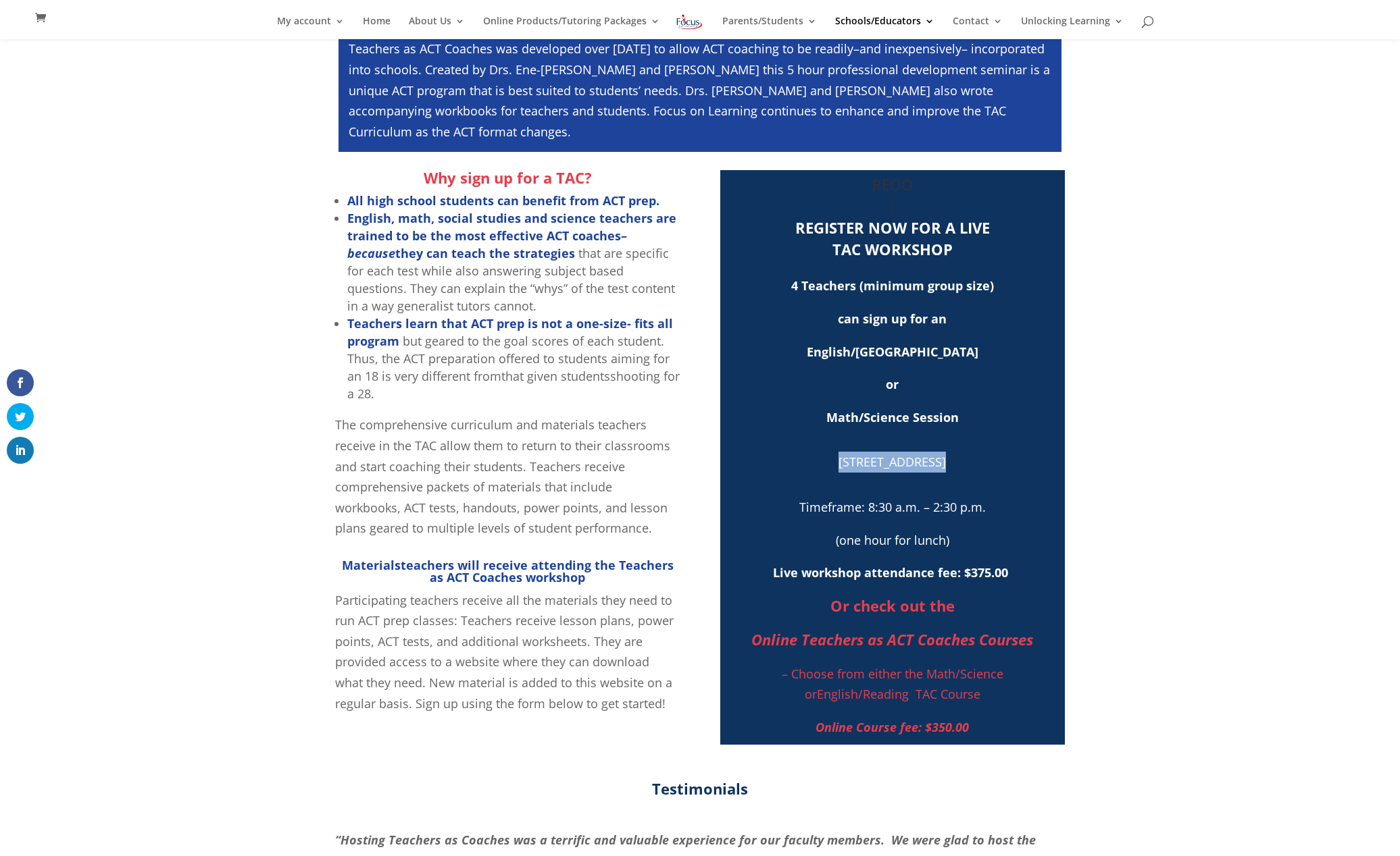
click at [1049, 404] on div "REOO : REGISTER NOW FOR A LIVE TAC WORKSHOP 4 Teachers (minimum group size) can…" at bounding box center [893, 458] width 331 height 561
click at [1052, 433] on p "Math/Science Session" at bounding box center [893, 424] width 331 height 33
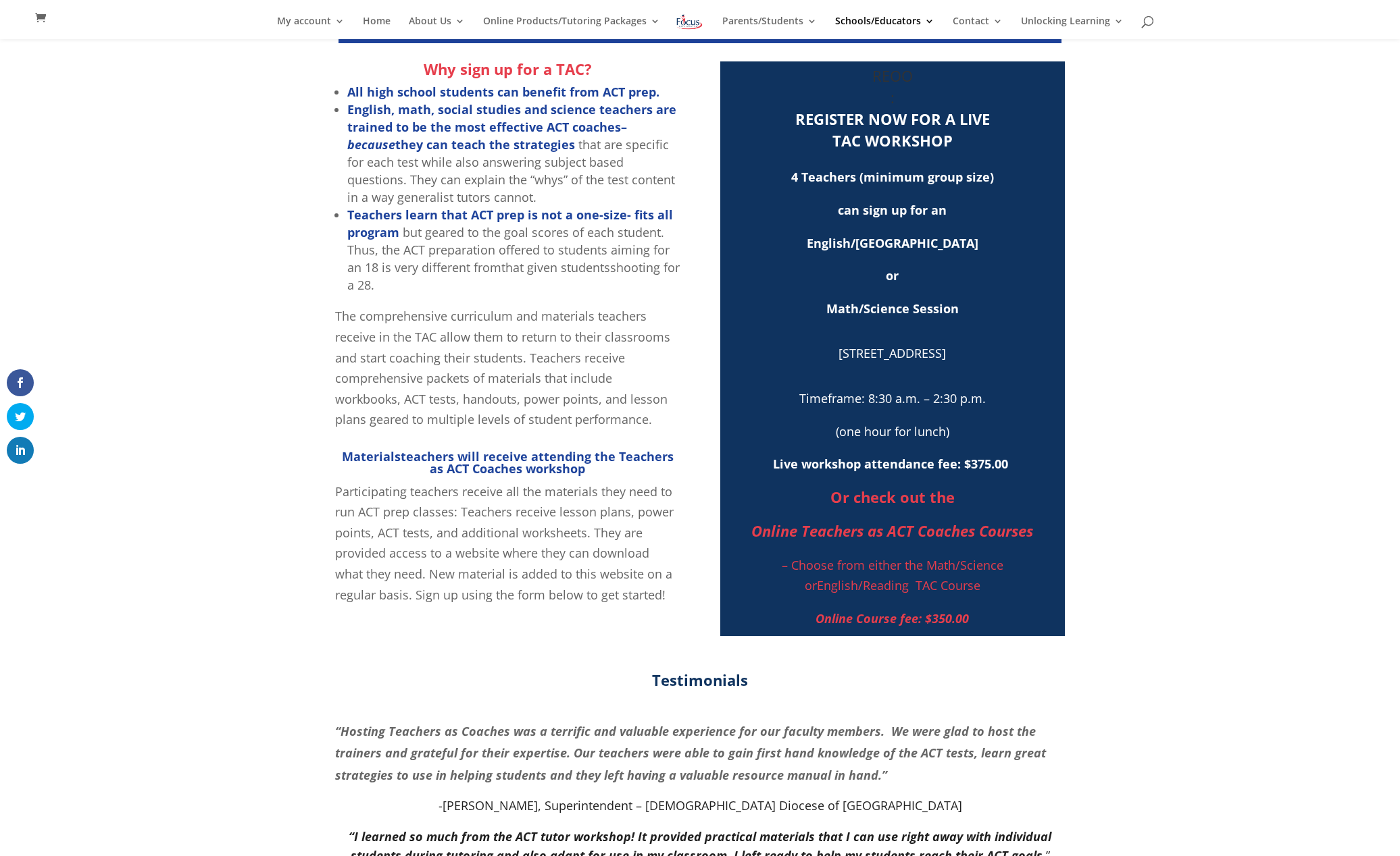
scroll to position [431, 0]
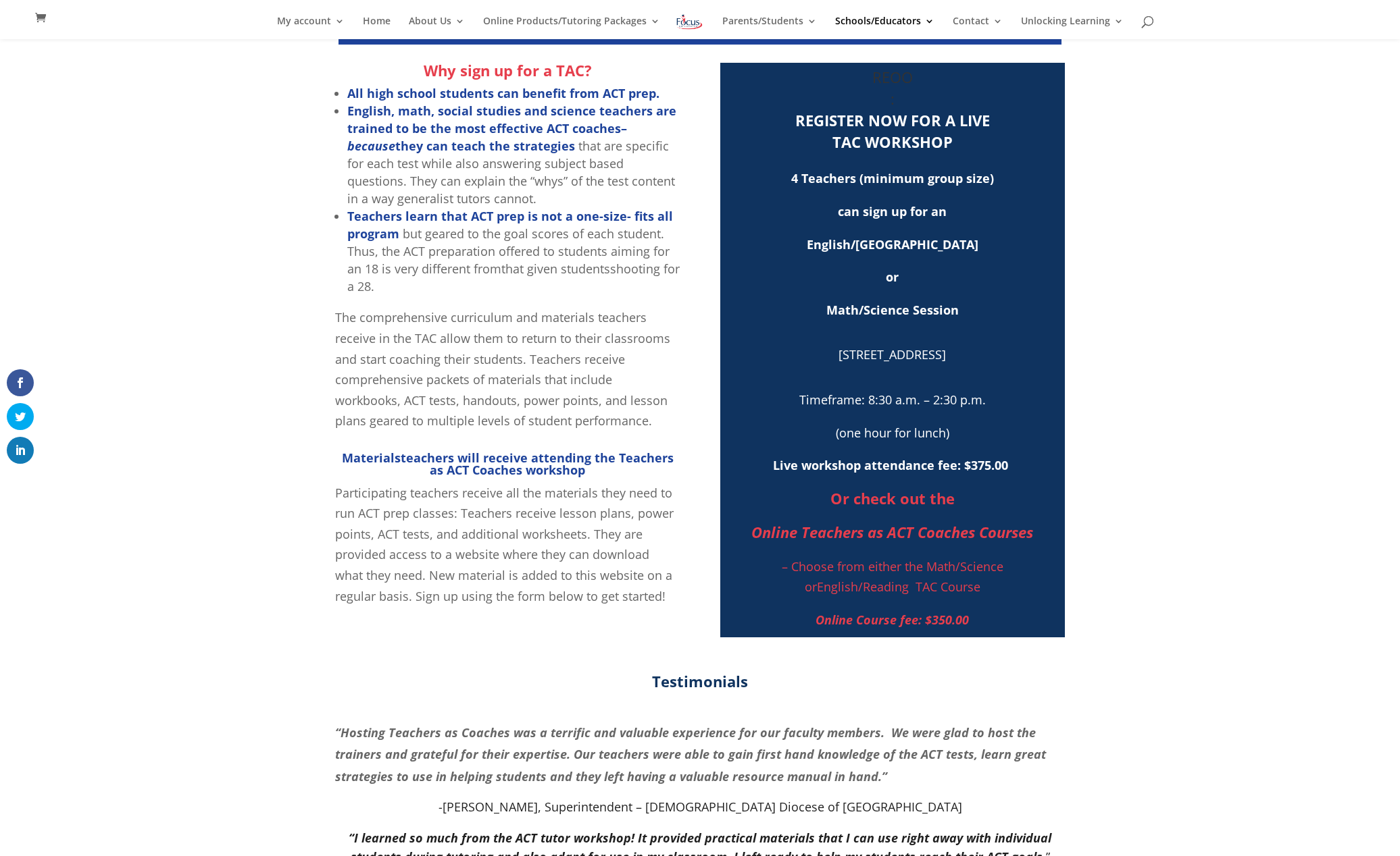
drag, startPoint x: 902, startPoint y: 220, endPoint x: 943, endPoint y: 220, distance: 41.0
click at [903, 220] on p "can sign up for an" at bounding box center [893, 218] width 331 height 33
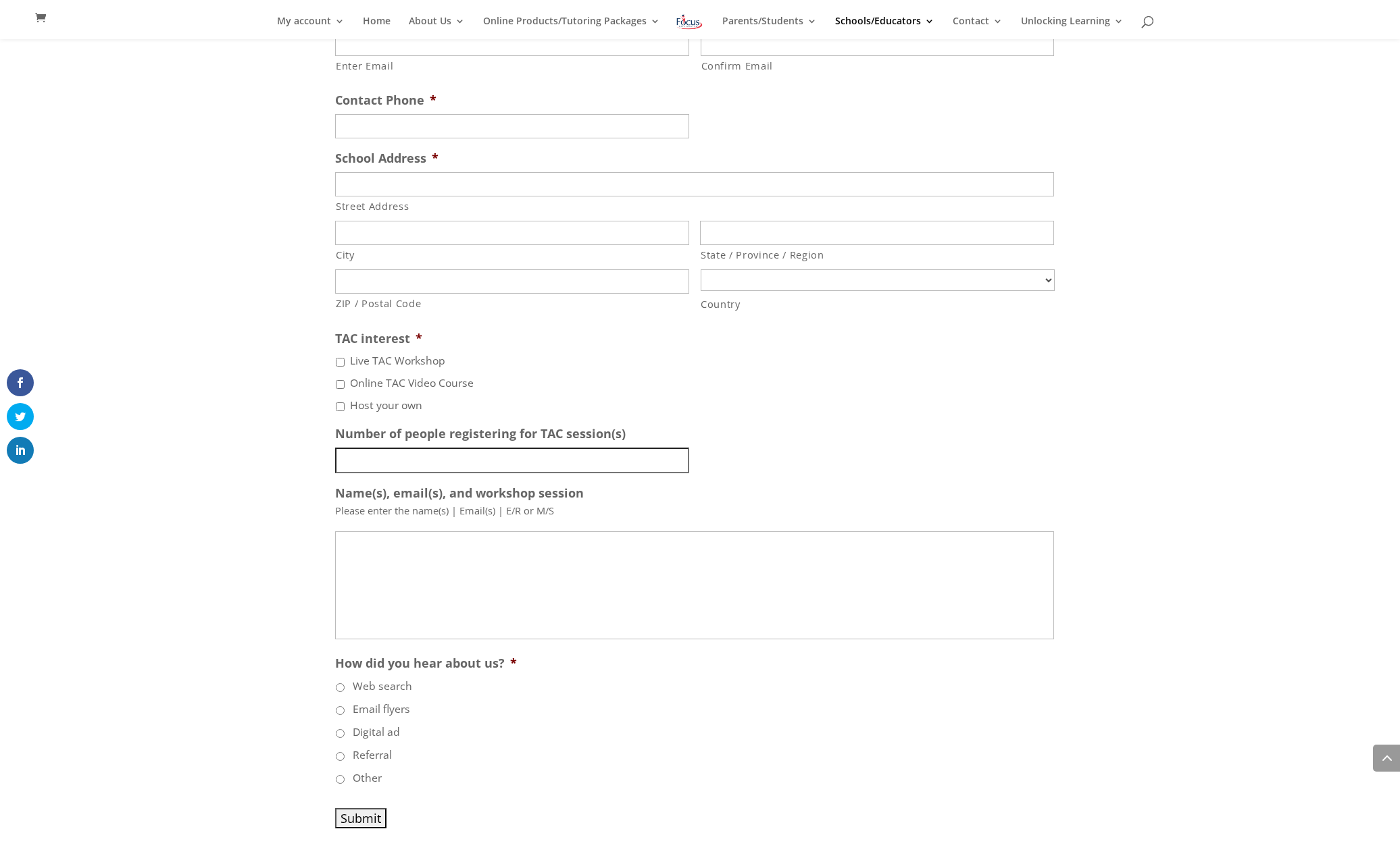
scroll to position [2023, 0]
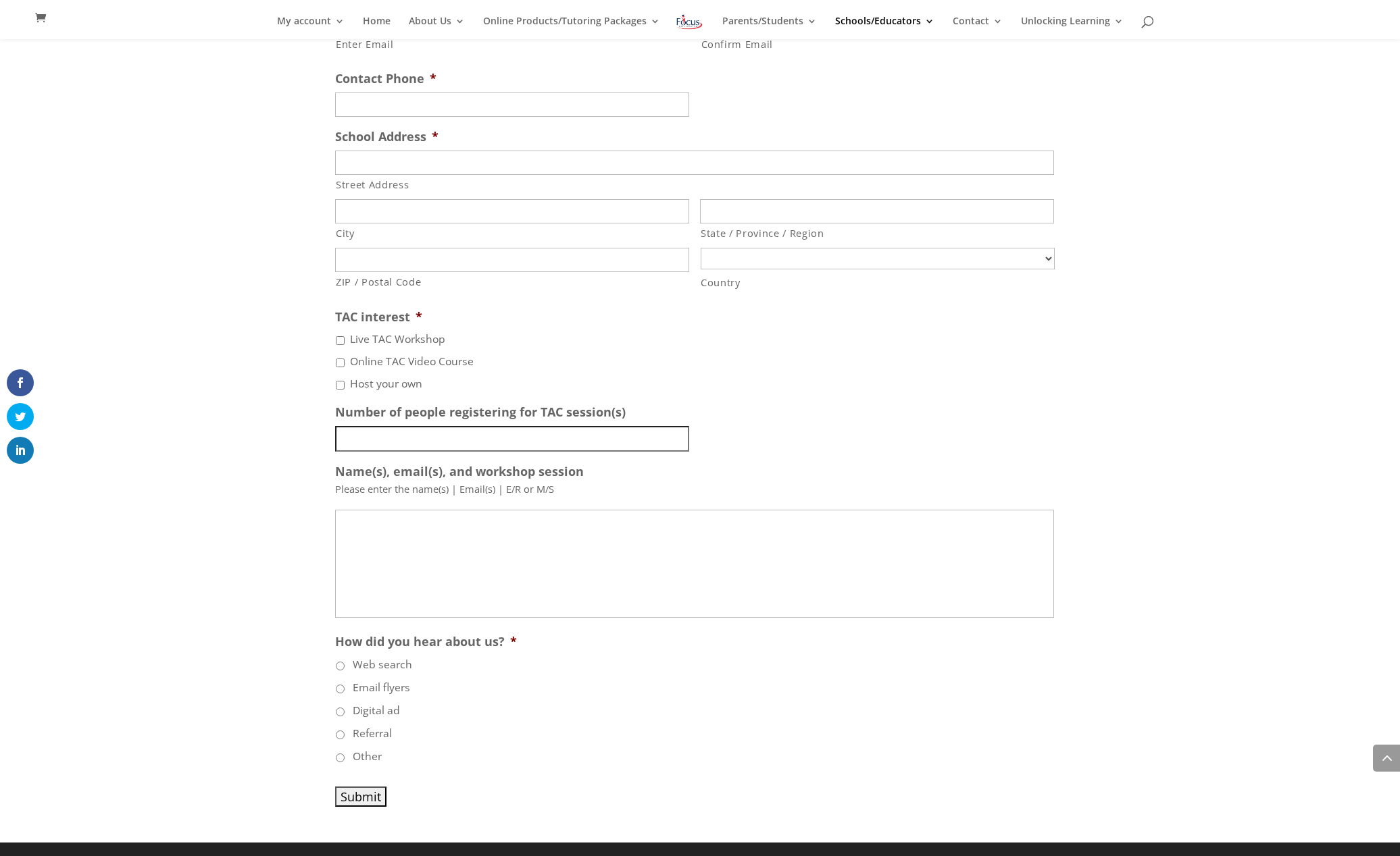
click at [393, 337] on label "Live TAC Workshop" at bounding box center [397, 340] width 96 height 16
click at [344, 337] on input "Live TAC Workshop" at bounding box center [340, 341] width 9 height 9
checkbox input "true"
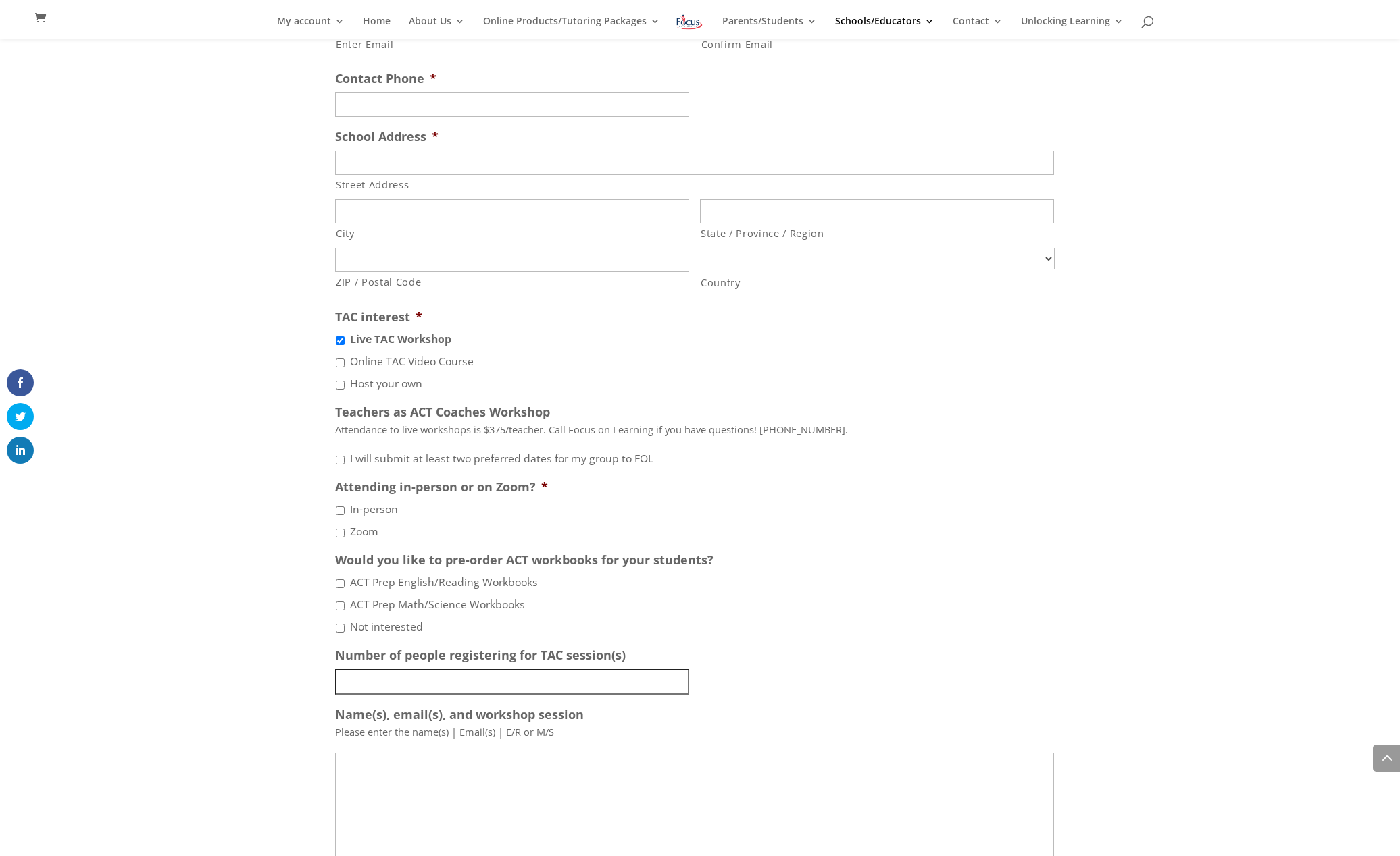
click at [399, 366] on label "Online TAC Video Course" at bounding box center [412, 362] width 124 height 16
click at [344, 366] on input "Online TAC Video Course" at bounding box center [340, 363] width 9 height 9
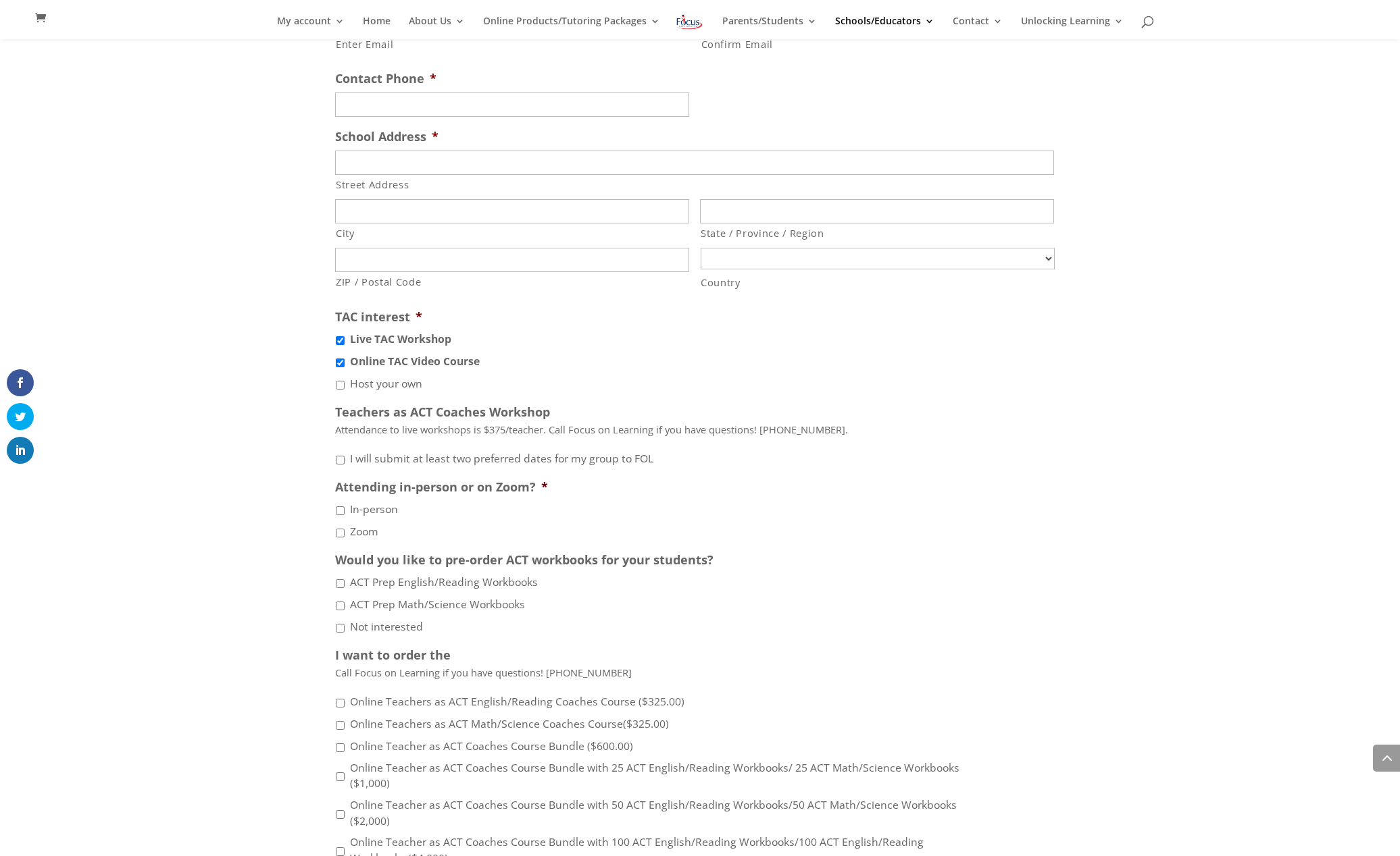
click at [399, 366] on label "Online TAC Video Course" at bounding box center [414, 362] width 130 height 16
click at [344, 366] on input "Online TAC Video Course" at bounding box center [340, 363] width 9 height 9
checkbox input "false"
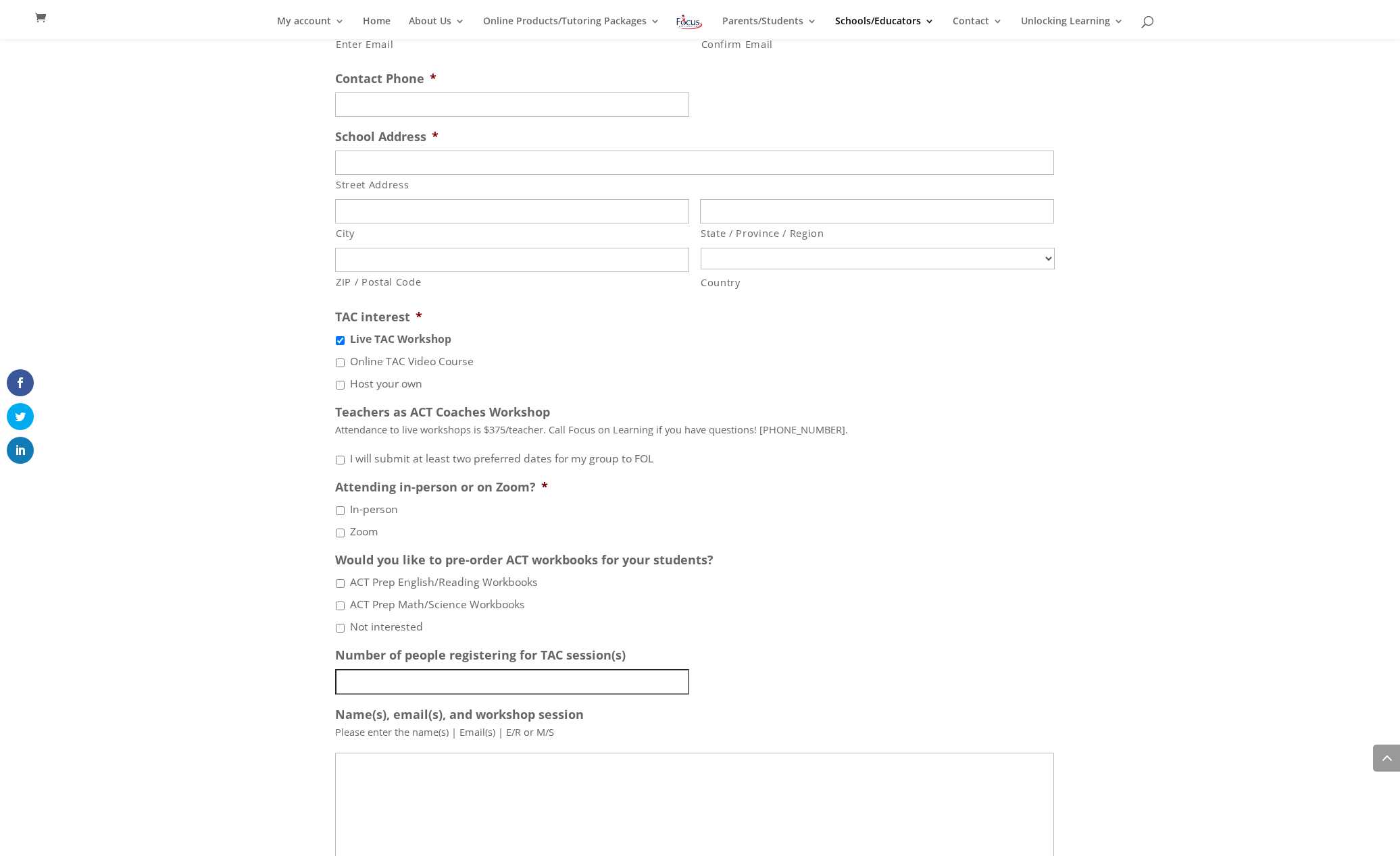
click at [401, 339] on label "Live TAC Workshop" at bounding box center [400, 340] width 101 height 16
click at [344, 339] on input "Live TAC Workshop" at bounding box center [340, 341] width 9 height 9
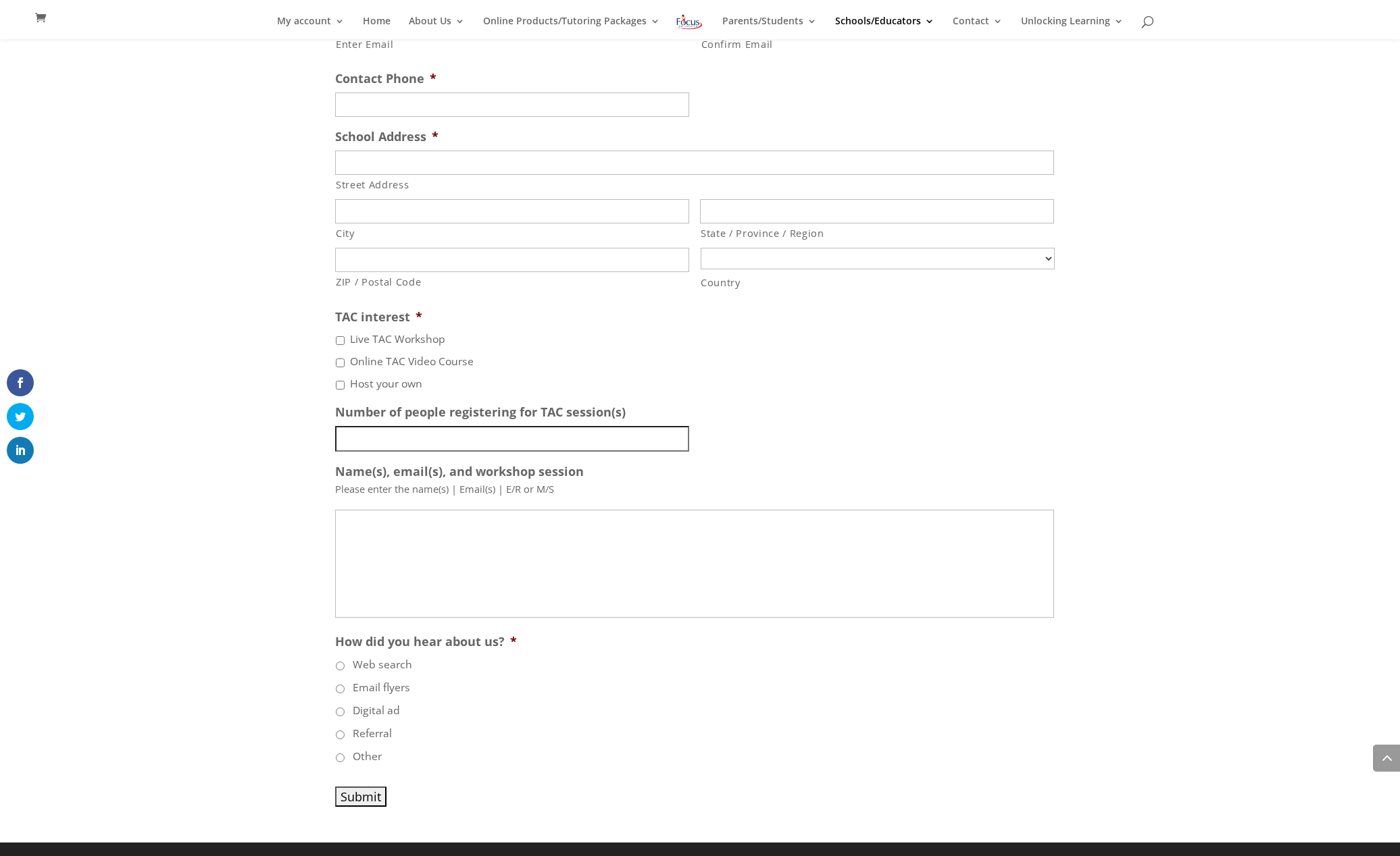
click at [401, 337] on label "Live TAC Workshop" at bounding box center [397, 340] width 96 height 16
click at [344, 337] on input "Live TAC Workshop" at bounding box center [340, 341] width 9 height 9
checkbox input "true"
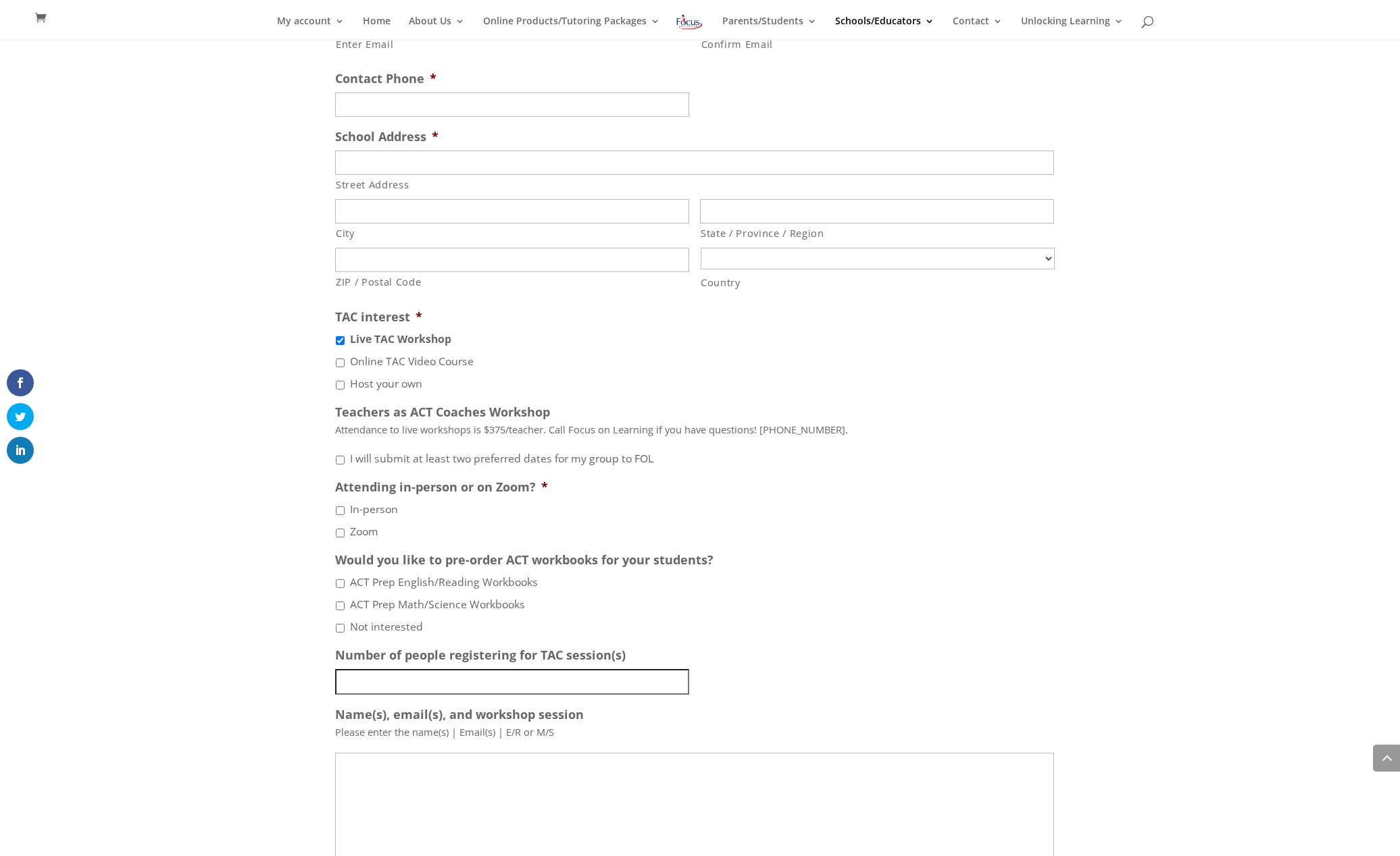
click at [386, 510] on label "In-person" at bounding box center [374, 510] width 48 height 16
click at [344, 510] on input "In-person" at bounding box center [340, 510] width 9 height 9
click at [386, 510] on label "In-person" at bounding box center [375, 510] width 50 height 16
click at [344, 510] on input "In-person" at bounding box center [340, 510] width 9 height 9
click at [386, 510] on label "In-person" at bounding box center [374, 510] width 48 height 16
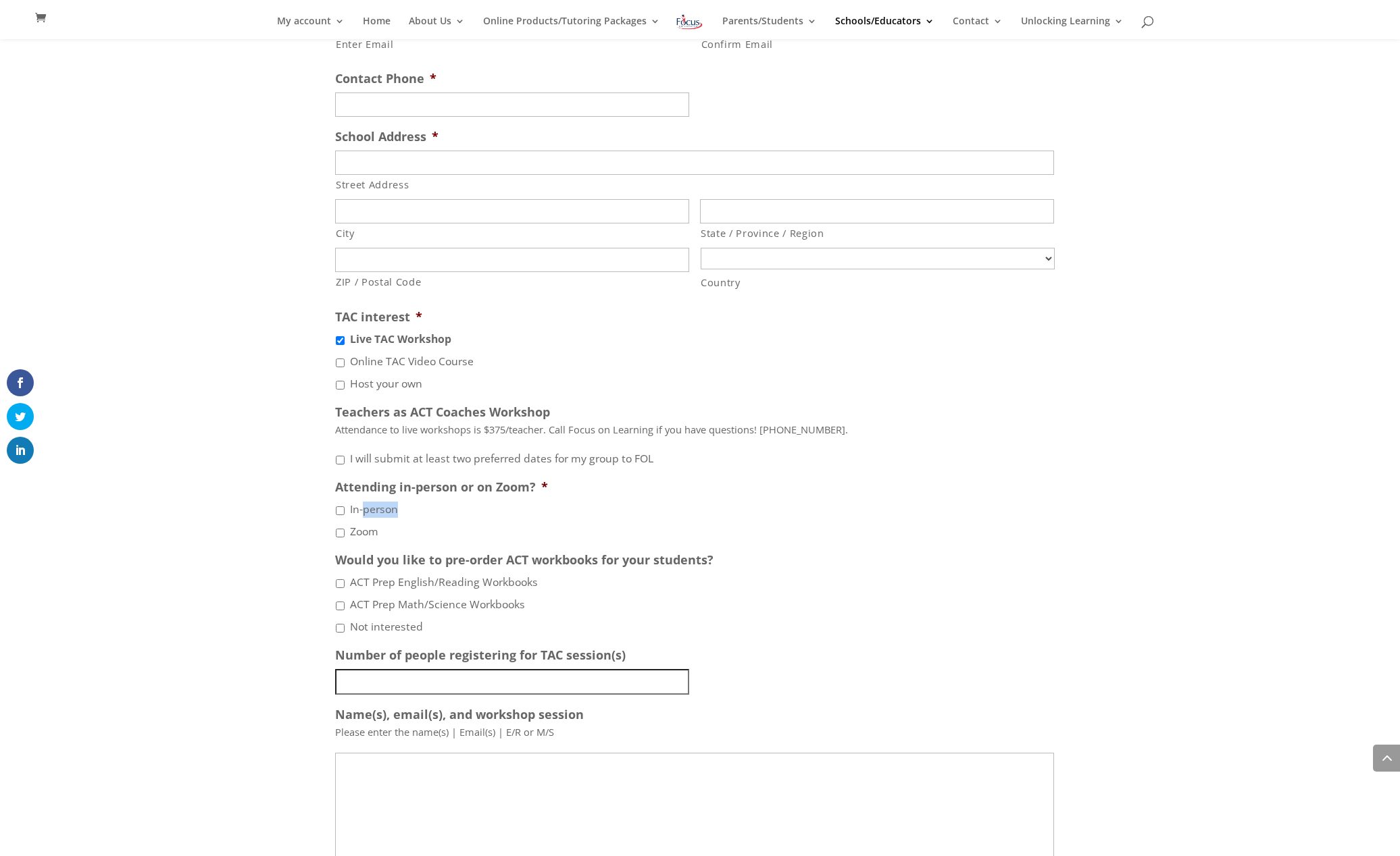
click at [344, 510] on input "In-person" at bounding box center [340, 510] width 9 height 9
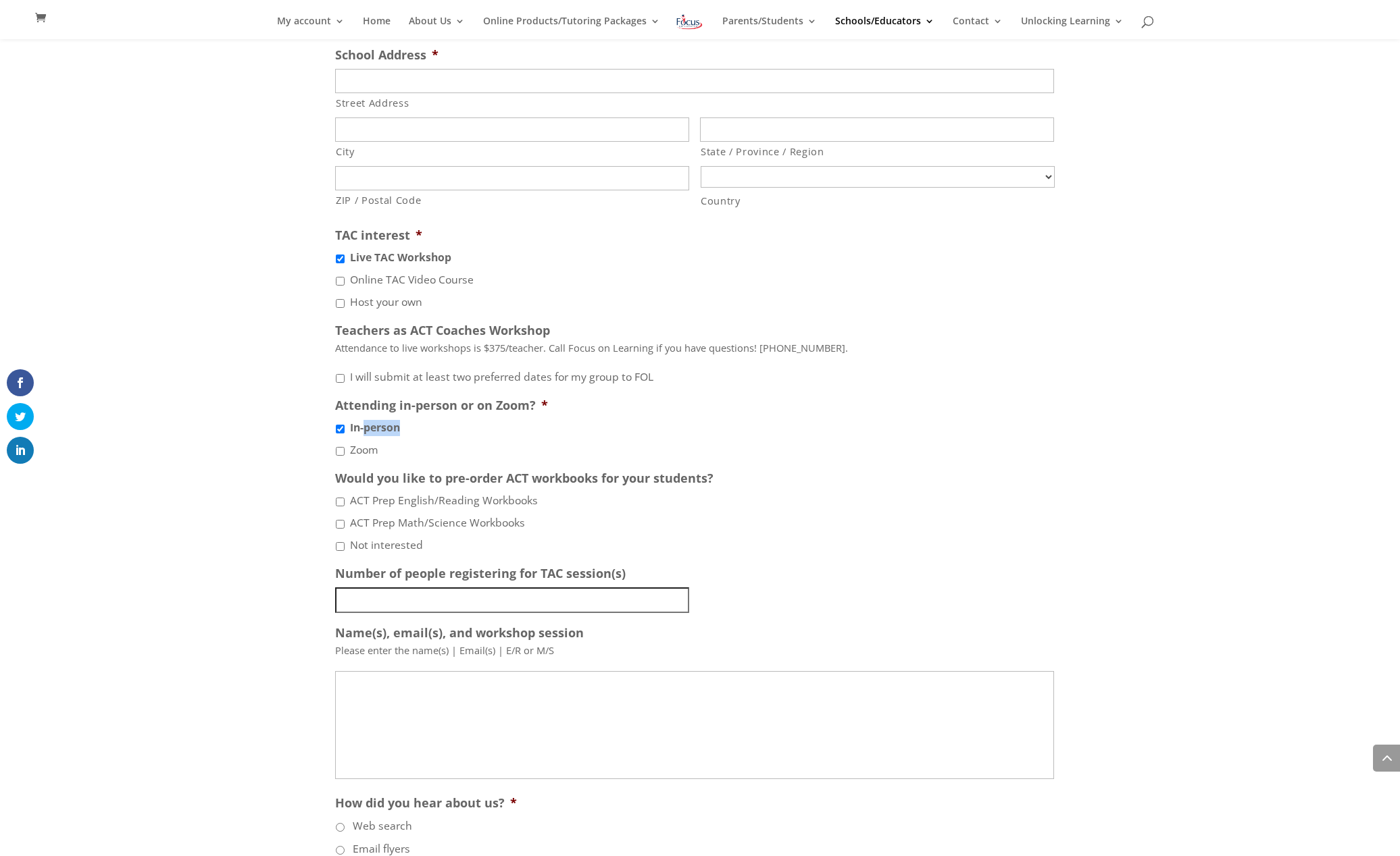
scroll to position [2104, 0]
click at [392, 435] on label "In-person" at bounding box center [375, 429] width 50 height 16
click at [344, 434] on input "In-person" at bounding box center [340, 429] width 9 height 9
checkbox input "false"
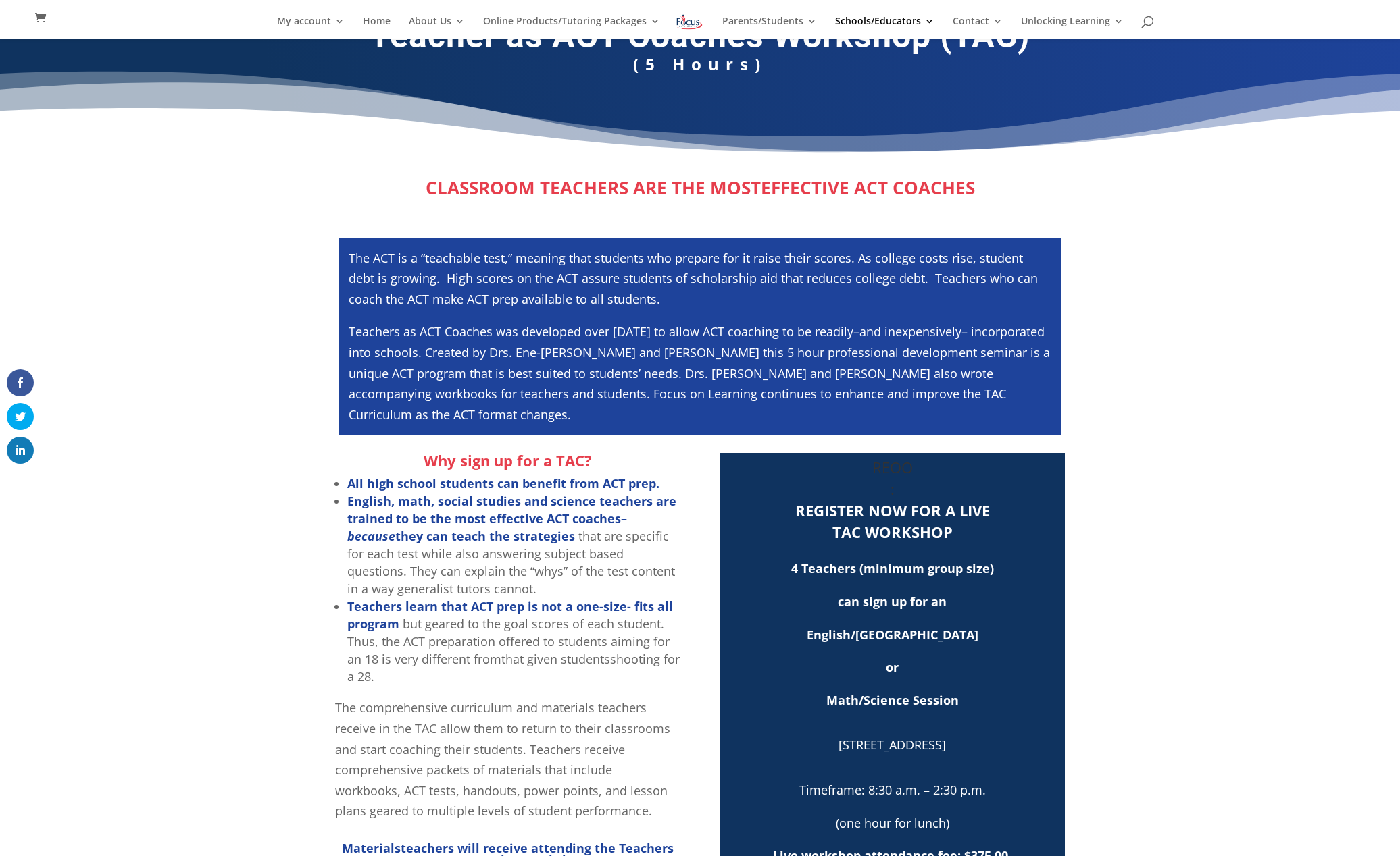
scroll to position [54, 0]
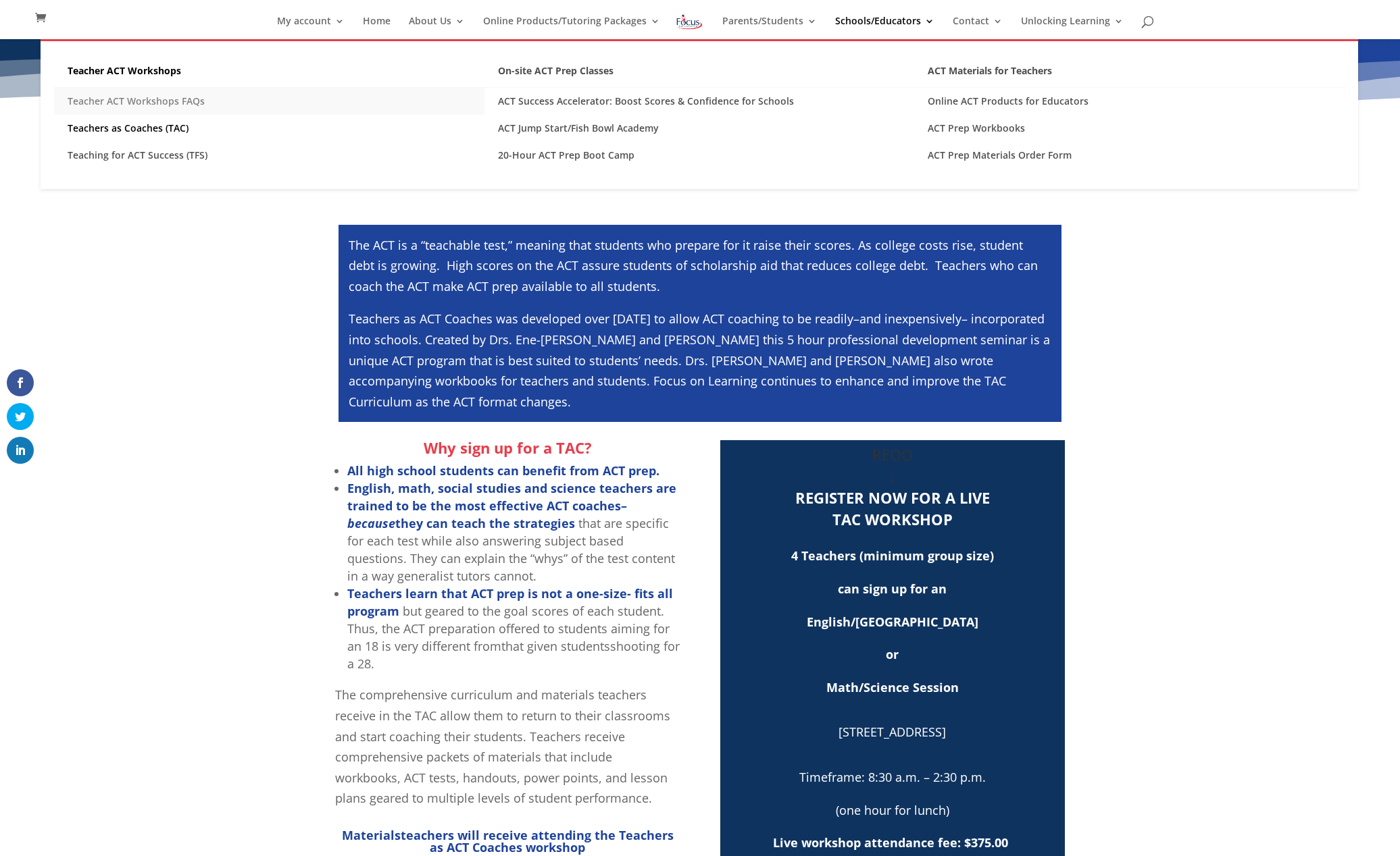
click at [188, 102] on link "Teacher ACT Workshops FAQs" at bounding box center [269, 101] width 430 height 27
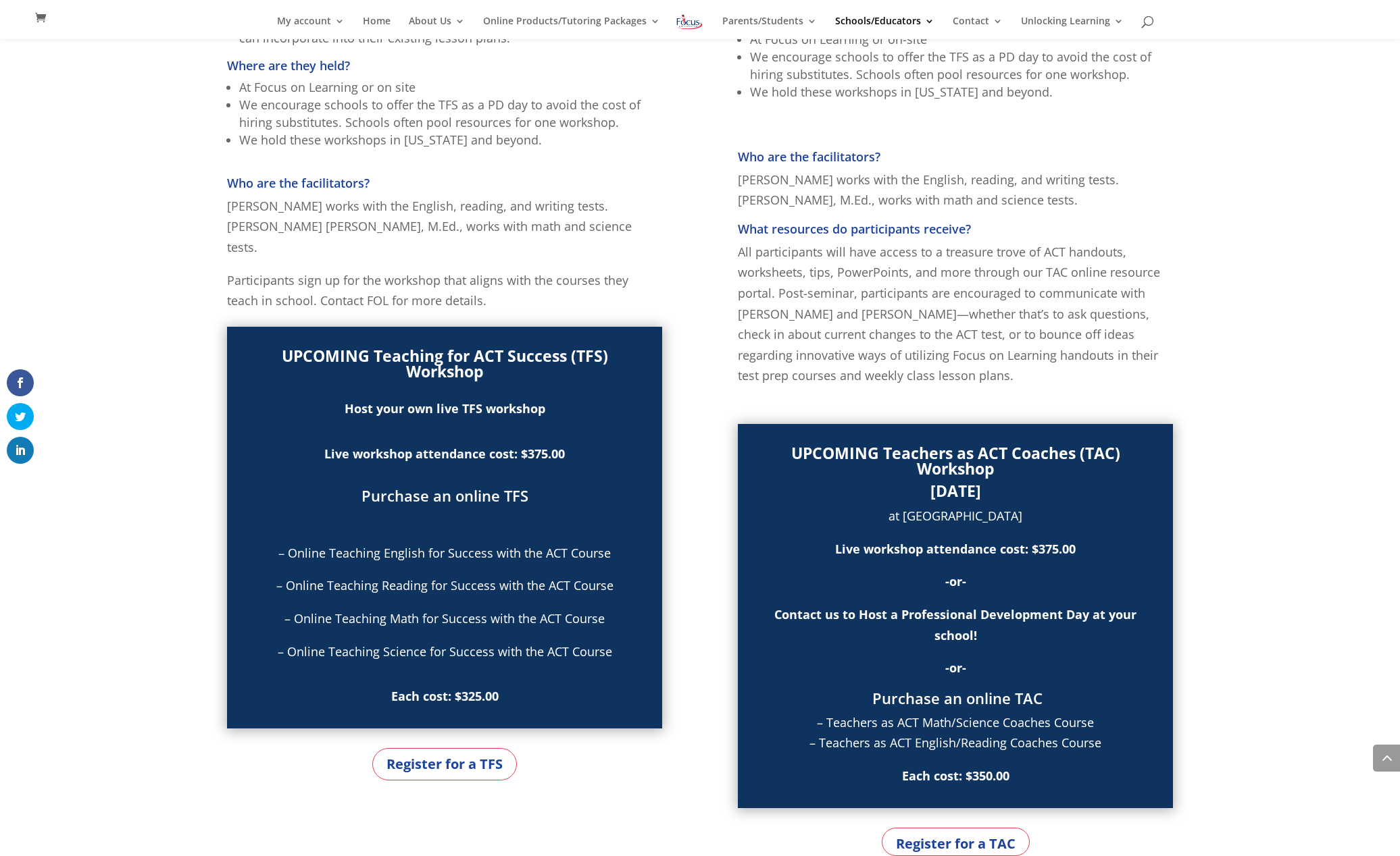
scroll to position [649, 0]
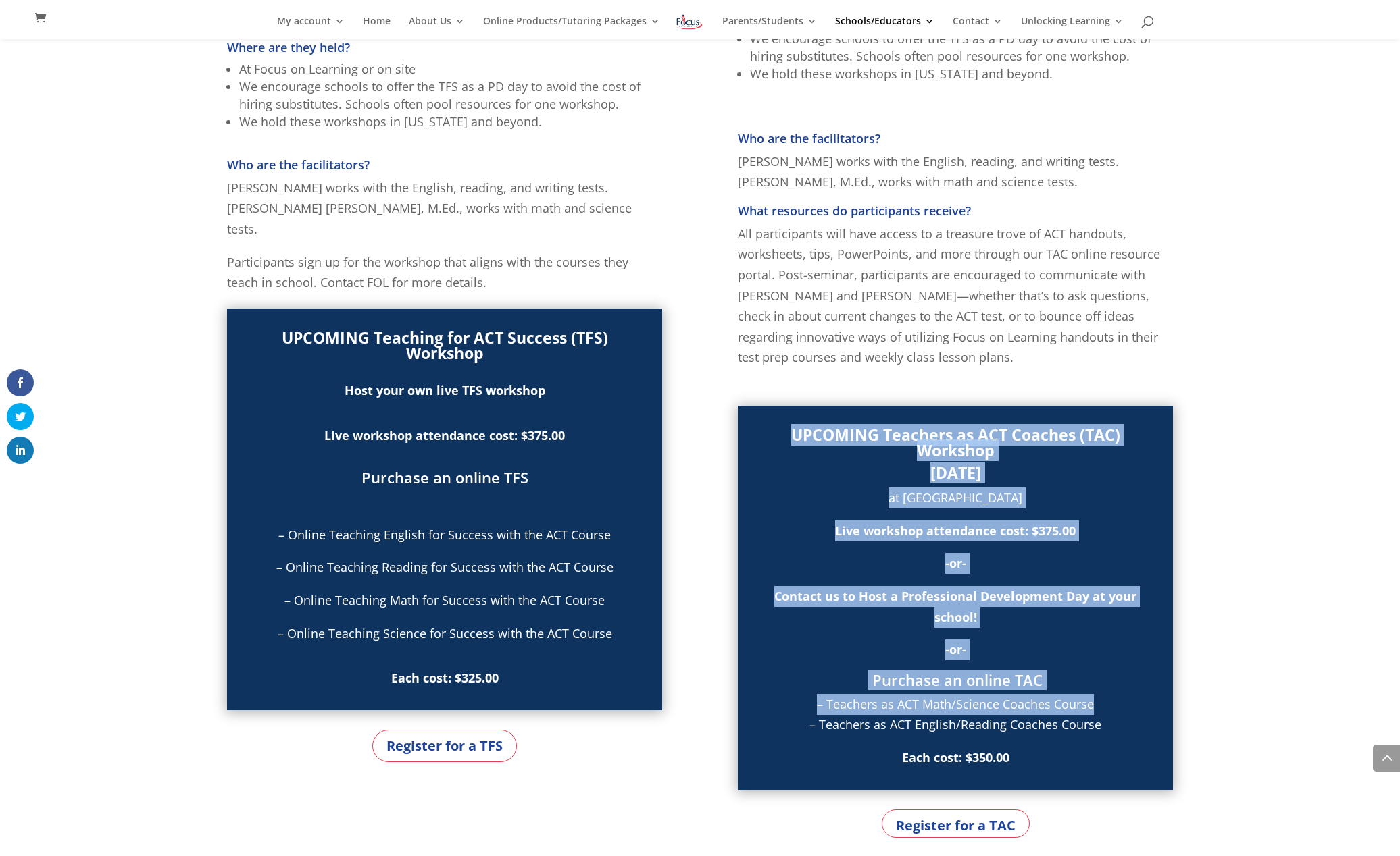
drag, startPoint x: 795, startPoint y: 425, endPoint x: 1177, endPoint y: 700, distance: 470.7
click at [1184, 705] on div "Teaching for ACT Success (TFS) (5 hours) Teaching for Success on the ACT: Learn…" at bounding box center [700, 678] width 1400 height 2117
click at [1177, 700] on div "Teaching for ACT Success (TFS) (5 hours) Teaching for Success on the ACT: Learn…" at bounding box center [700, 678] width 1400 height 2117
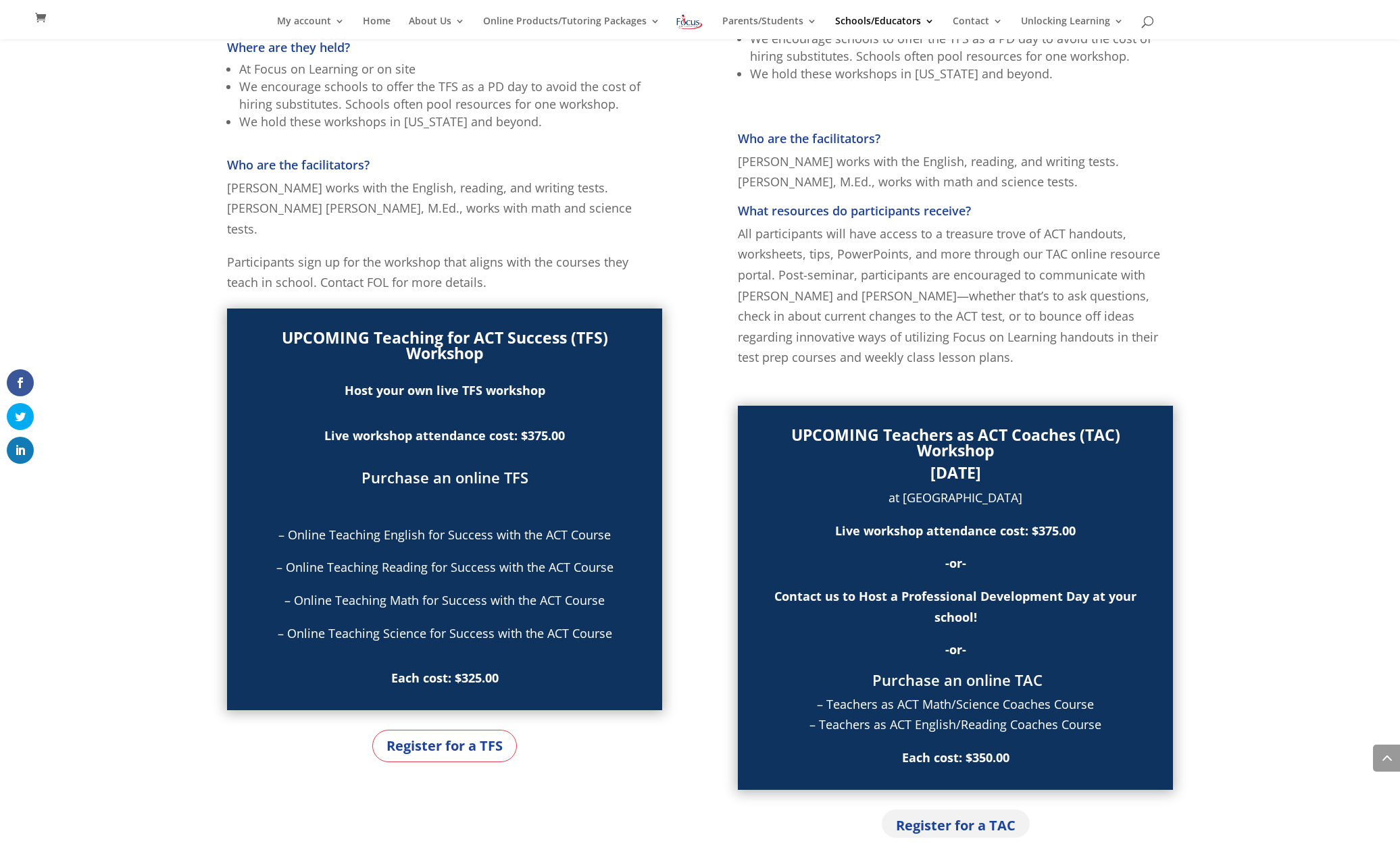
click at [972, 827] on link "Register for a TAC" at bounding box center [955, 824] width 148 height 28
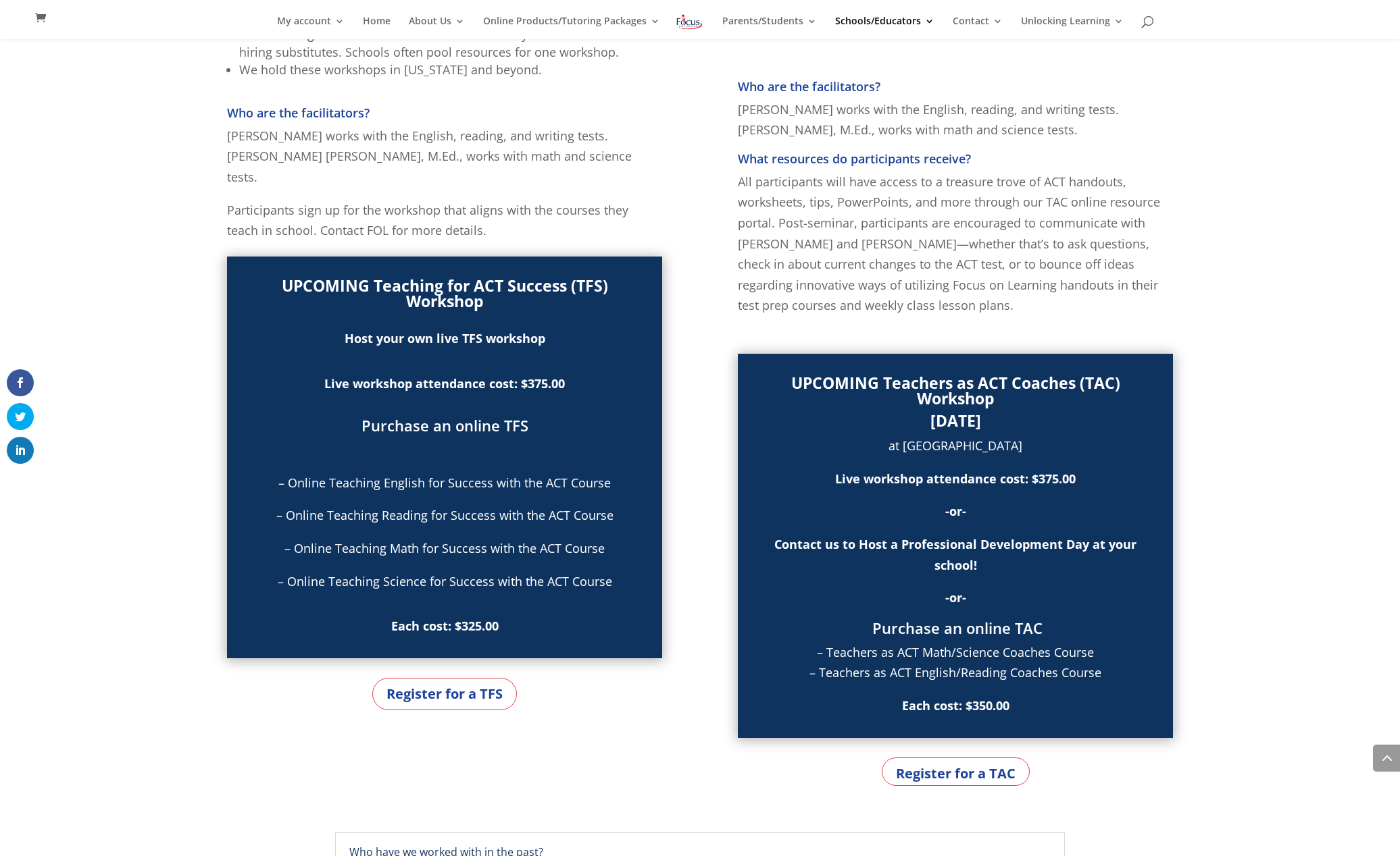
scroll to position [702, 0]
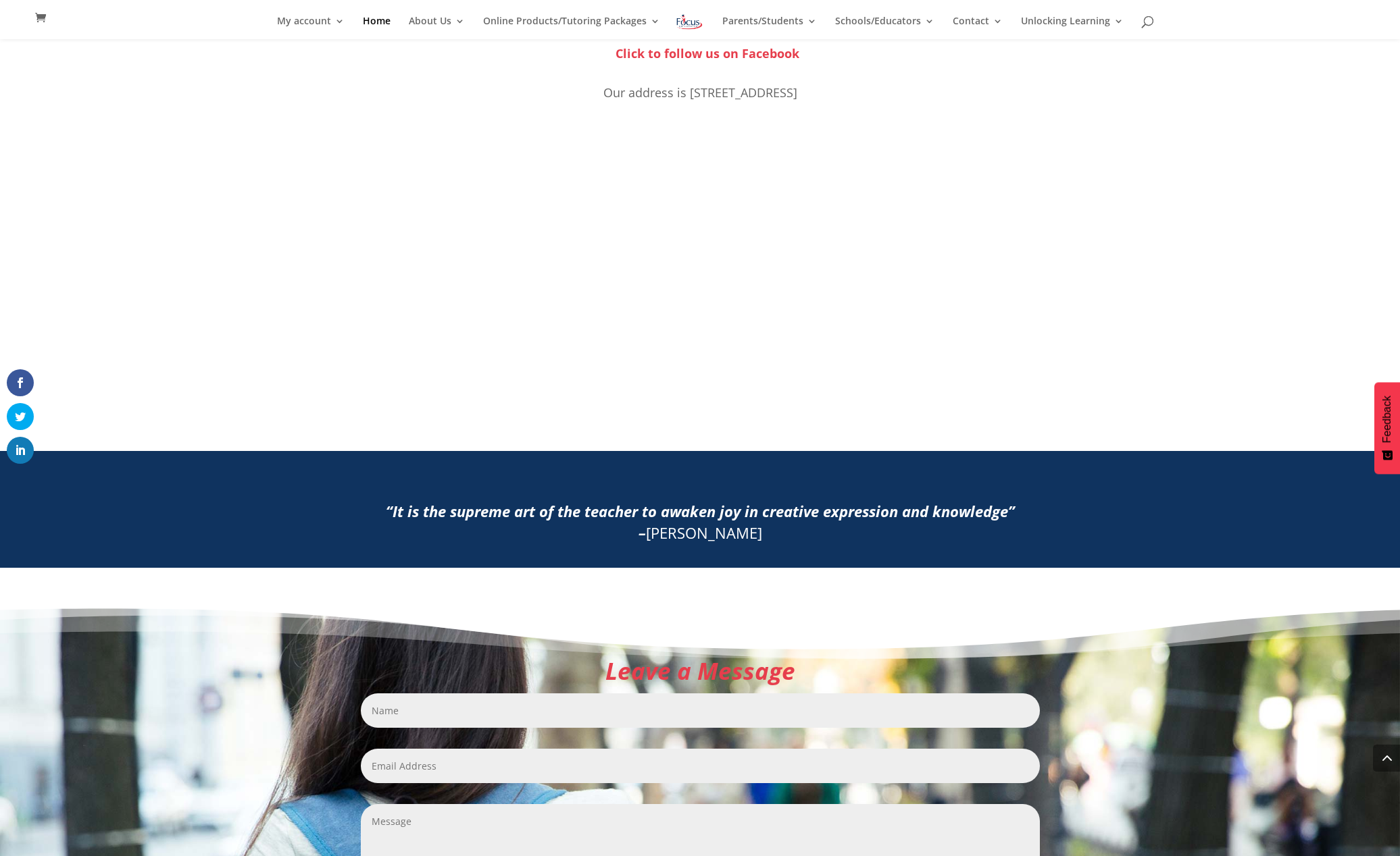
scroll to position [1196, 0]
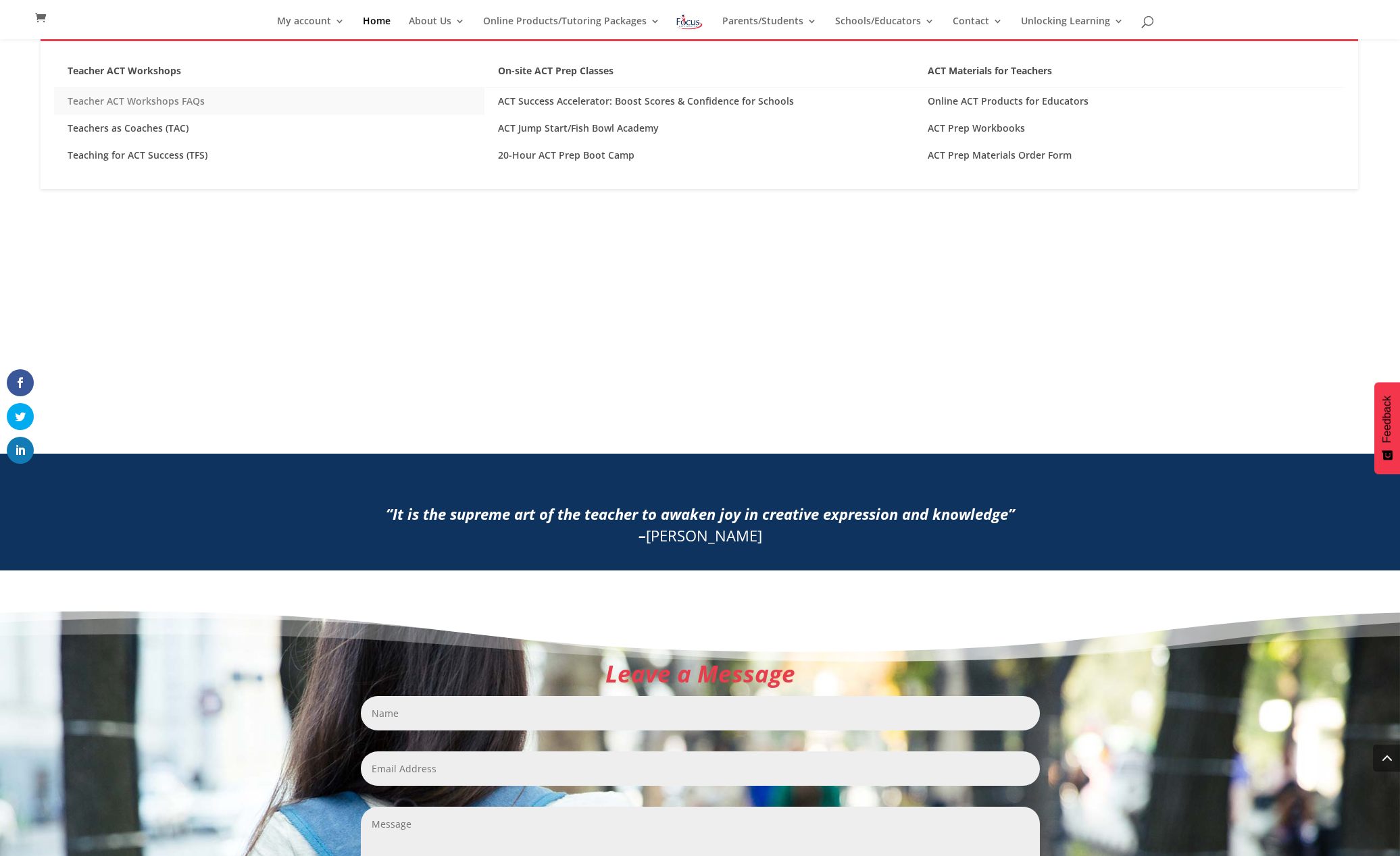
click at [128, 100] on link "Teacher ACT Workshops FAQs" at bounding box center [269, 101] width 430 height 27
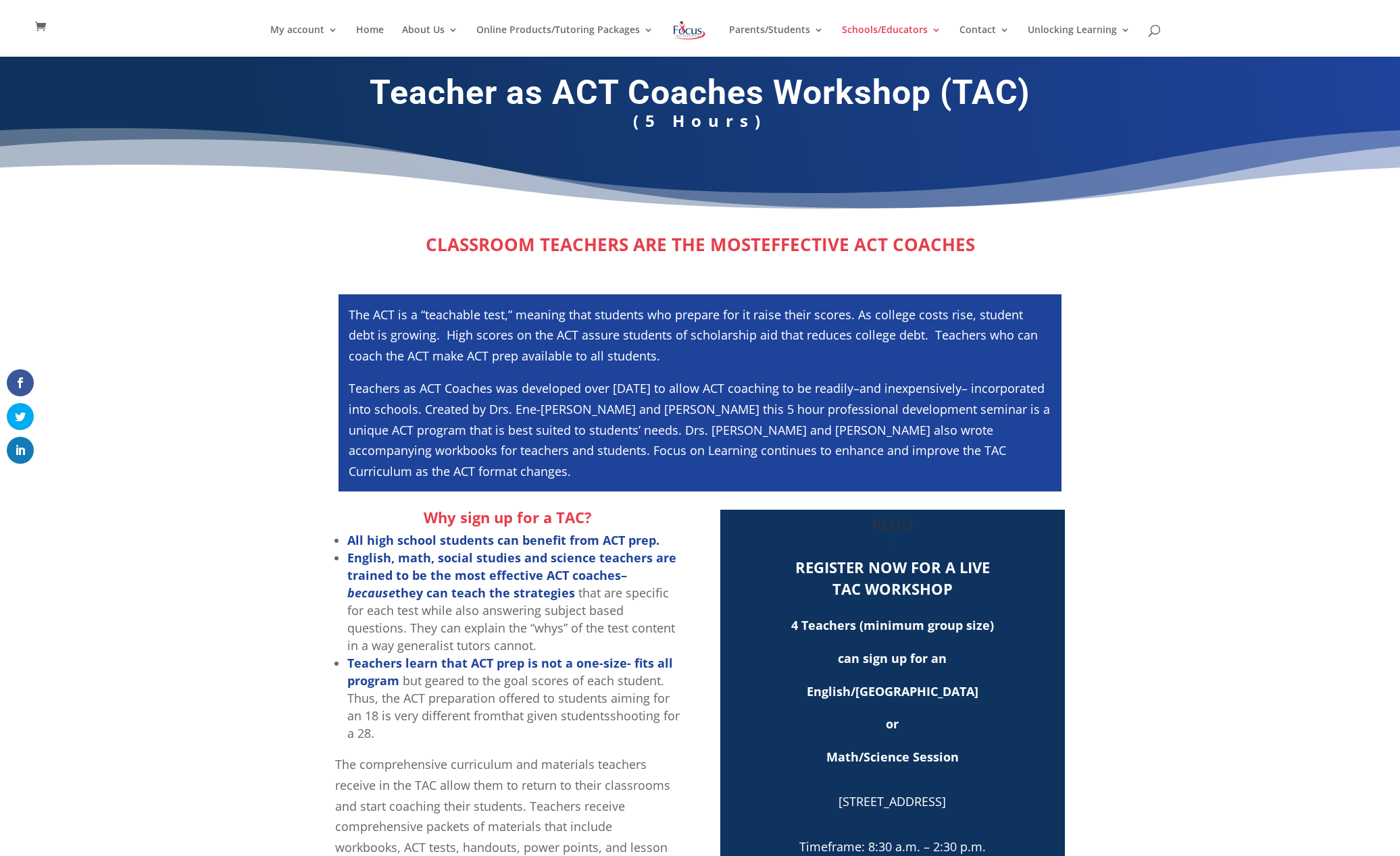
click at [944, 815] on p "[STREET_ADDRESS]" at bounding box center [893, 808] width 331 height 33
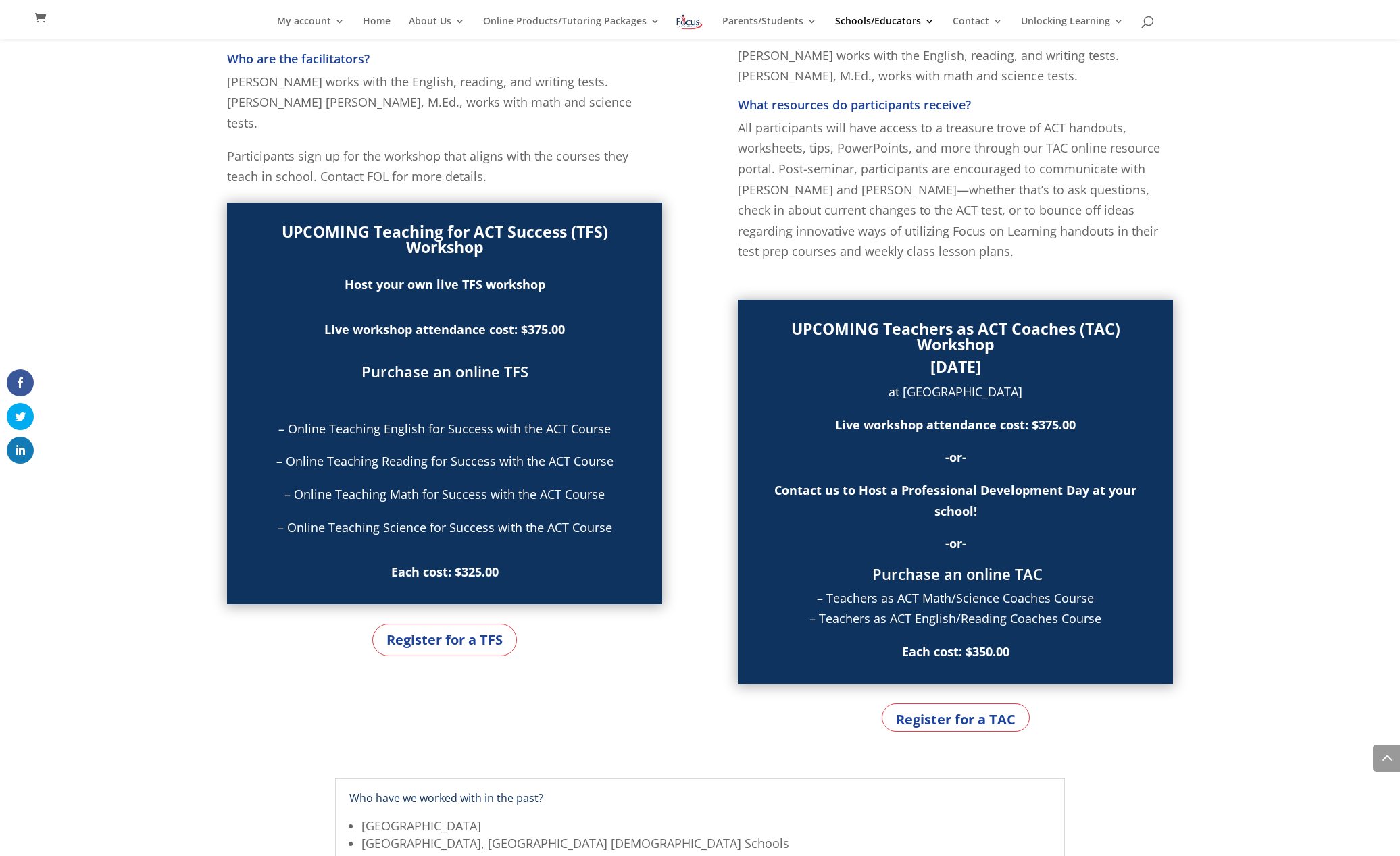
scroll to position [756, 0]
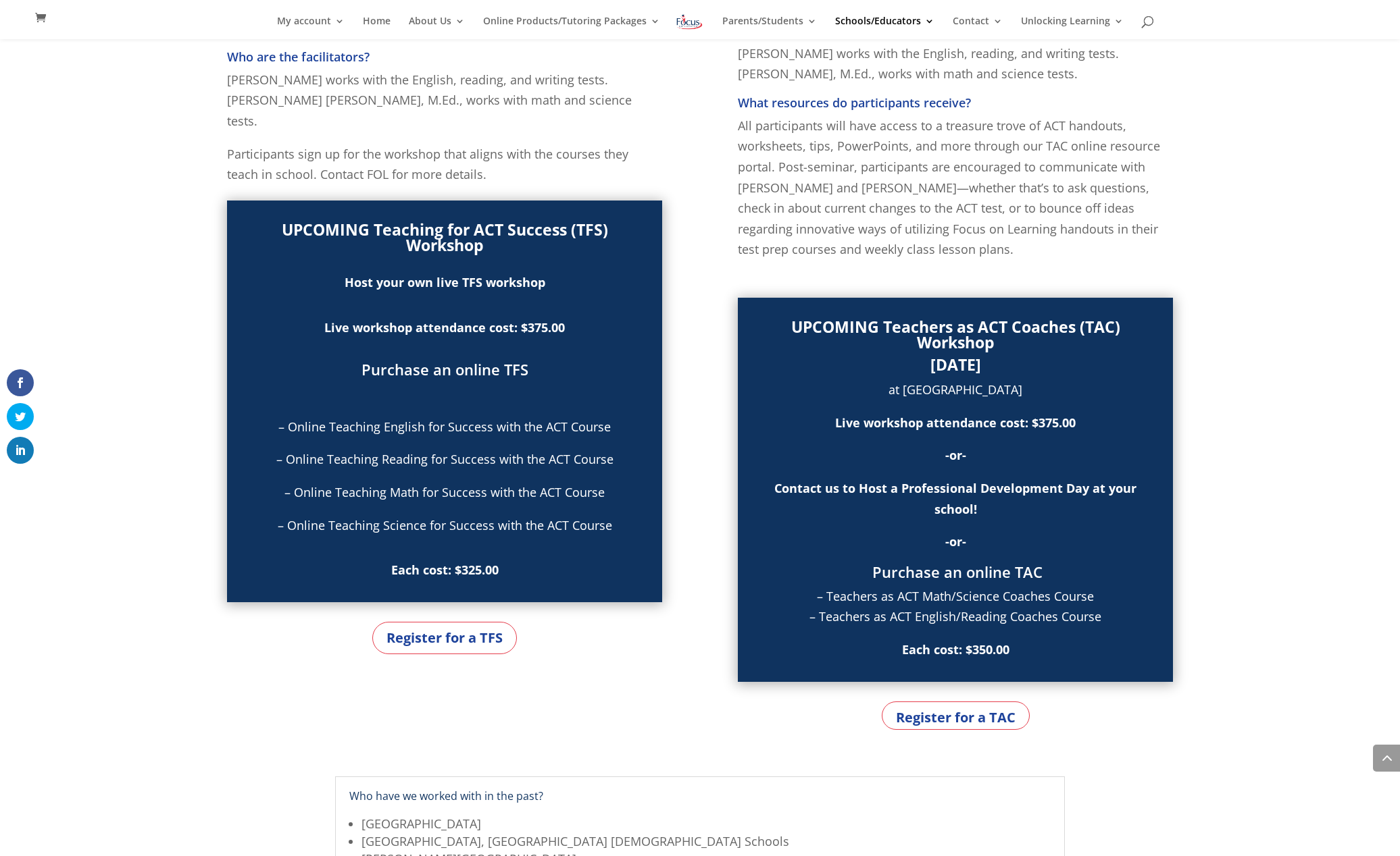
click at [940, 363] on b "[DATE]" at bounding box center [956, 364] width 51 height 21
click at [940, 363] on b "November 15th, 2025" at bounding box center [956, 364] width 51 height 21
copy div "November 15th, 2025"
click at [931, 370] on b "November 15th, 2025" at bounding box center [956, 364] width 51 height 21
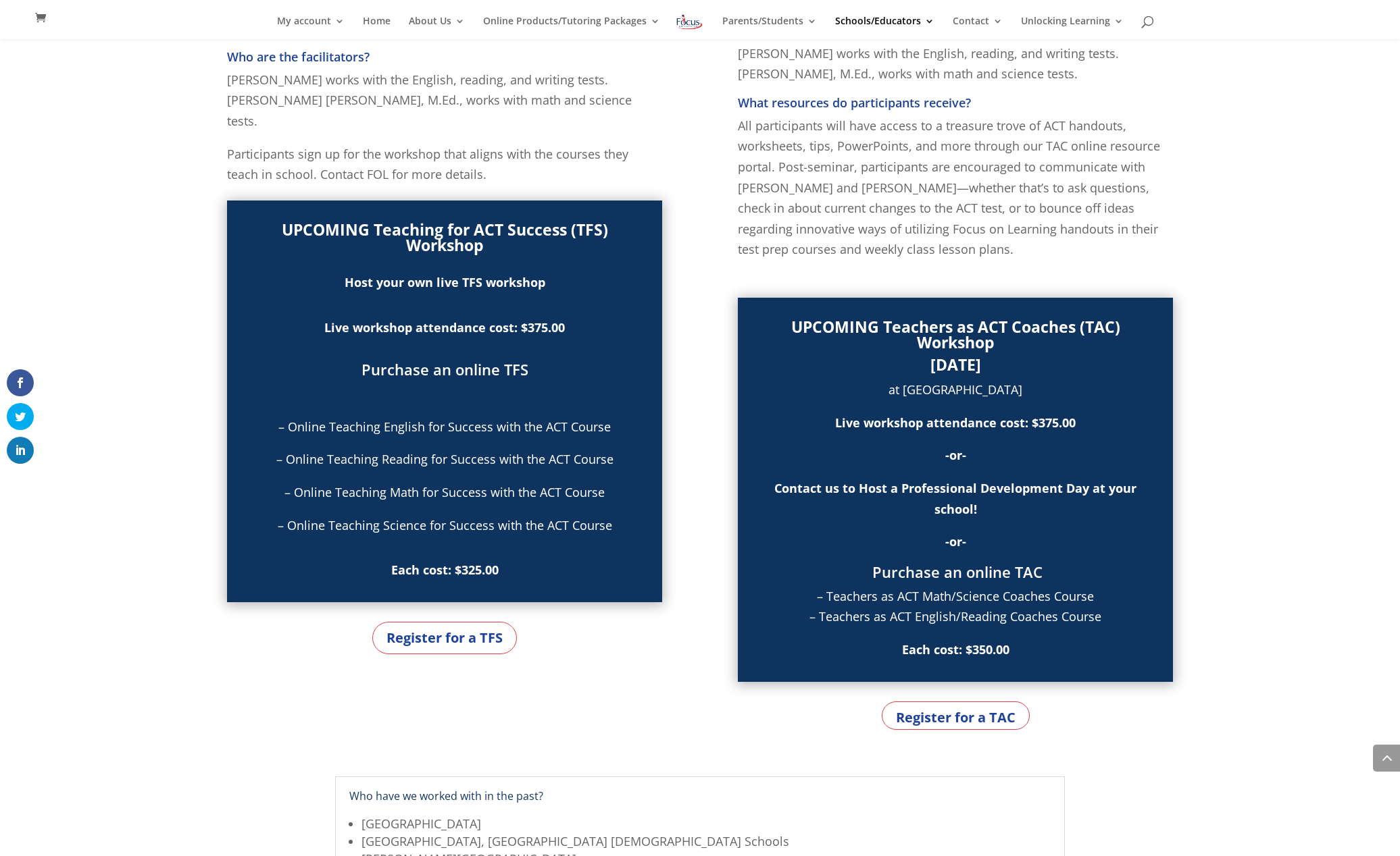
click at [865, 356] on h2 "UPCOMING Teachers as ACT Coaches (TAC) Workshop" at bounding box center [955, 338] width 392 height 38
drag, startPoint x: 863, startPoint y: 359, endPoint x: 1093, endPoint y: 428, distance: 240.1
click at [1093, 428] on div "UPCOMING Teachers as ACT Coaches (TAC) Workshop November 15th, 2025 at Focus On…" at bounding box center [955, 489] width 392 height 340
copy div "November 15th, 2025 at Focus On Learning Center Live workshop attendance cost: …"
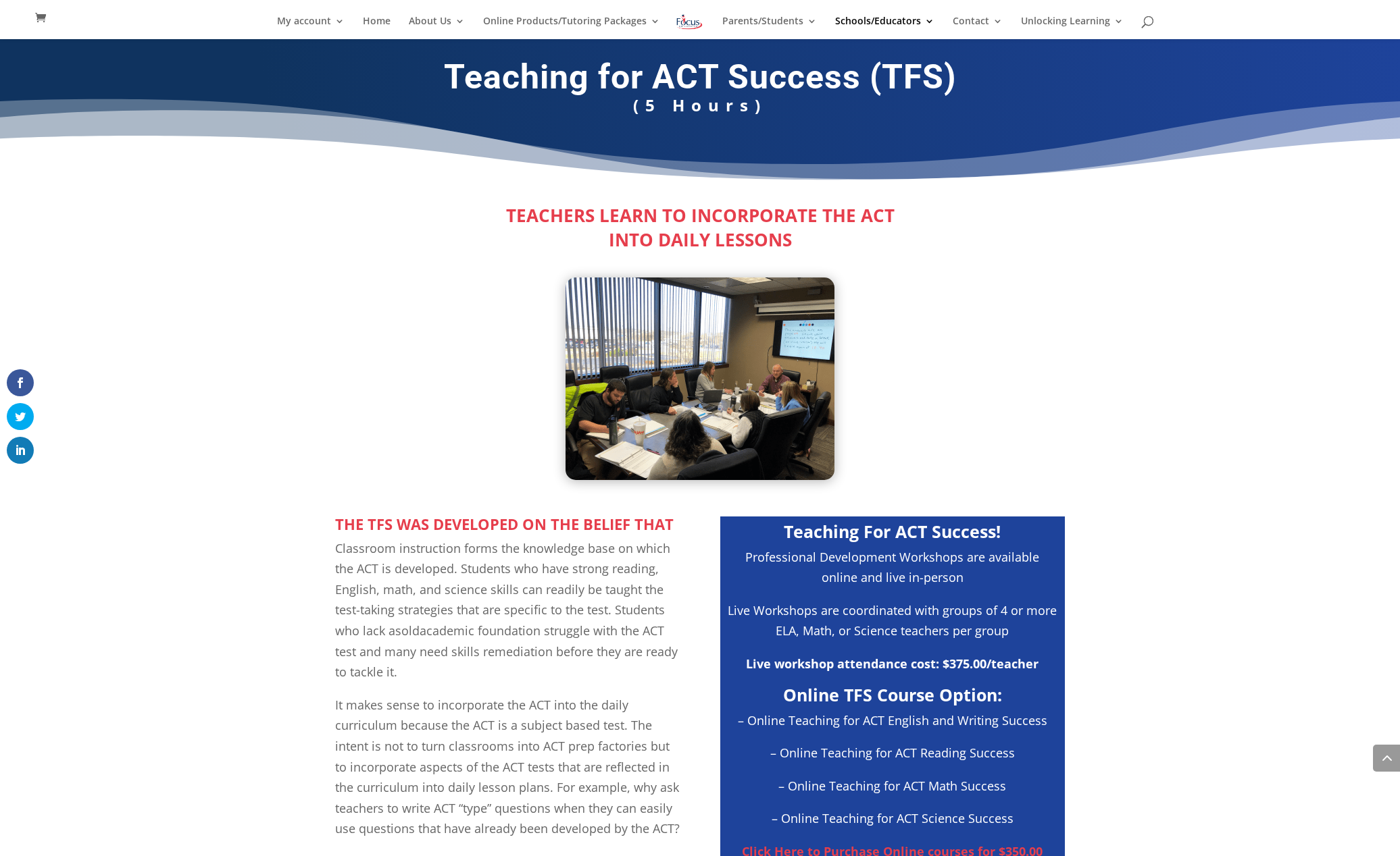
scroll to position [1448, 0]
